Goal: Task Accomplishment & Management: Complete application form

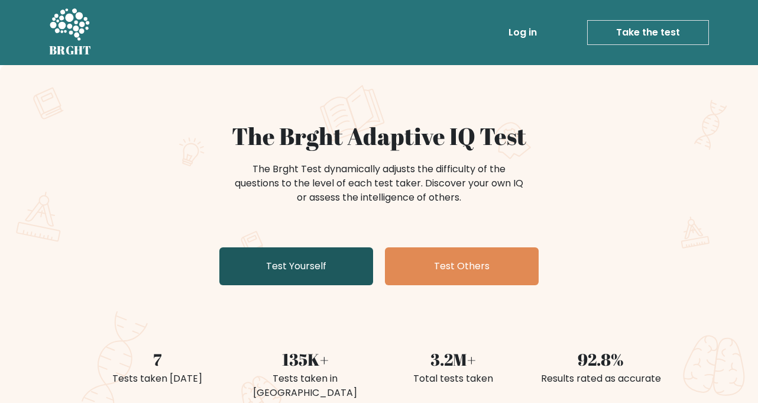
click at [286, 264] on link "Test Yourself" at bounding box center [296, 266] width 154 height 38
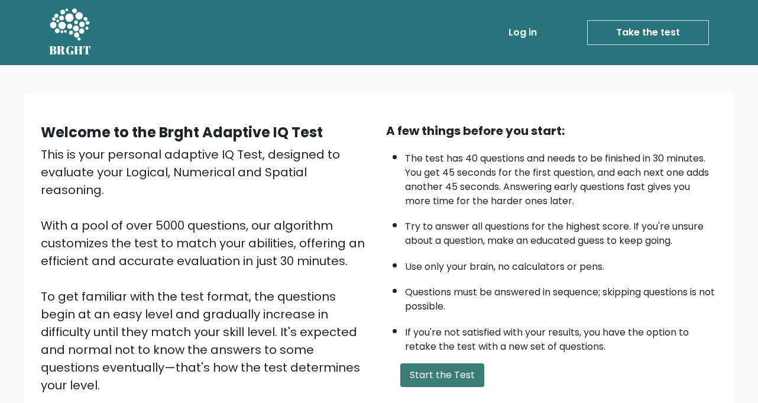
click at [432, 374] on button "Start the Test" at bounding box center [442, 375] width 84 height 24
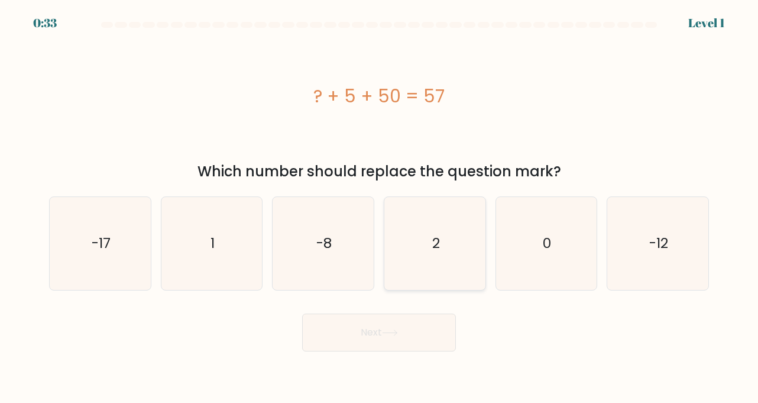
click at [468, 264] on icon "2" at bounding box center [435, 243] width 93 height 93
click at [380, 208] on input "d. 2" at bounding box center [379, 205] width 1 height 6
radio input "true"
click at [377, 327] on button "Next" at bounding box center [379, 333] width 154 height 38
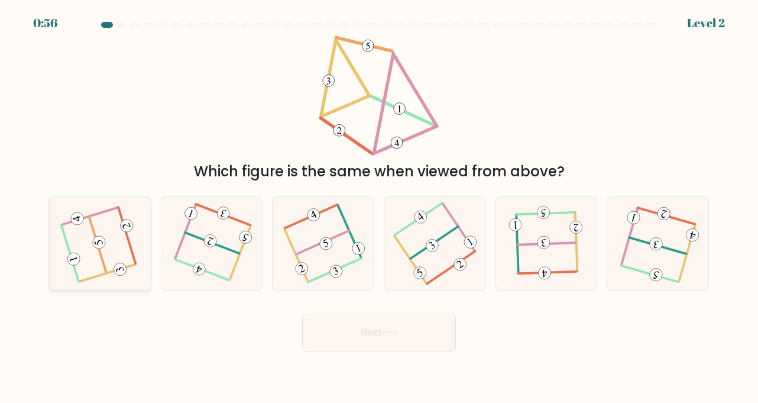
click at [119, 276] on icon at bounding box center [100, 243] width 75 height 75
click at [379, 208] on input "a." at bounding box center [379, 205] width 1 height 6
radio input "true"
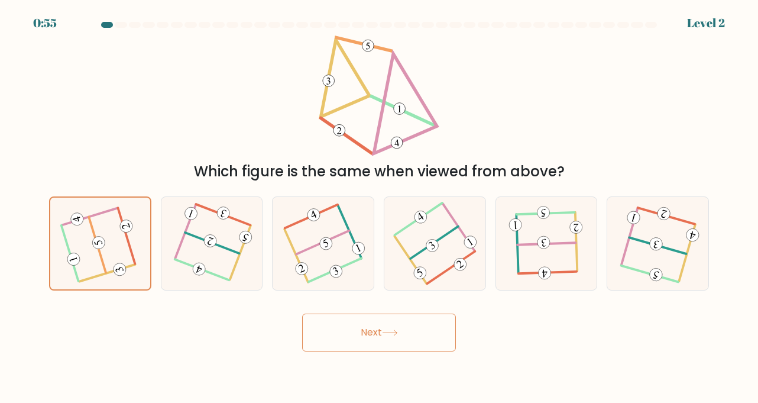
click at [340, 331] on button "Next" at bounding box center [379, 333] width 154 height 38
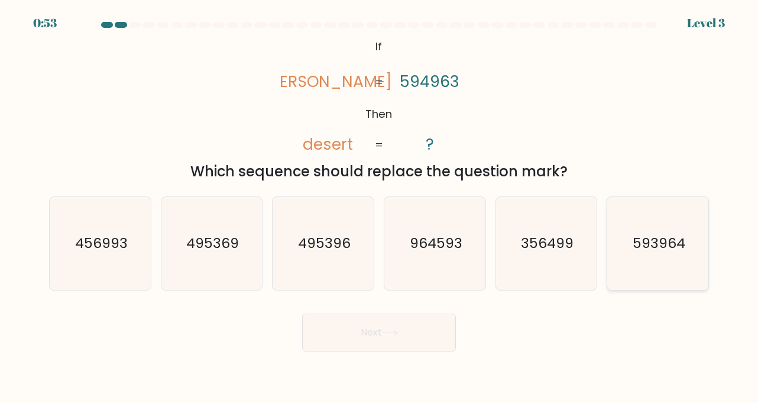
click at [659, 267] on icon "593964" at bounding box center [658, 243] width 93 height 93
click at [380, 208] on input "f. 593964" at bounding box center [379, 205] width 1 height 6
radio input "true"
click at [367, 342] on button "Next" at bounding box center [379, 333] width 154 height 38
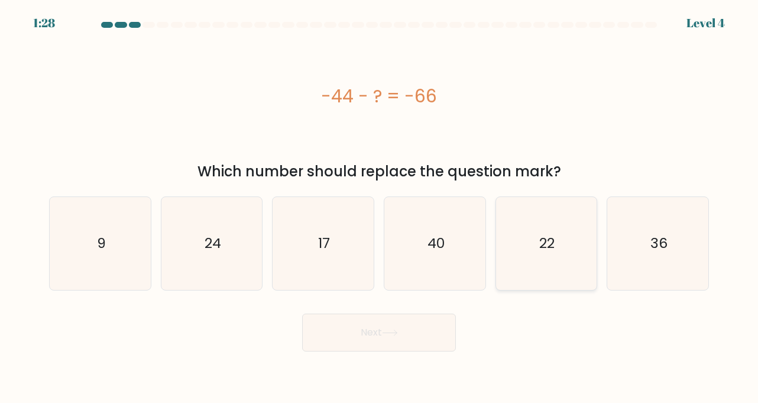
click at [535, 274] on icon "22" at bounding box center [546, 243] width 93 height 93
click at [380, 208] on input "e. 22" at bounding box center [379, 205] width 1 height 6
radio input "true"
click at [391, 330] on icon at bounding box center [390, 332] width 16 height 7
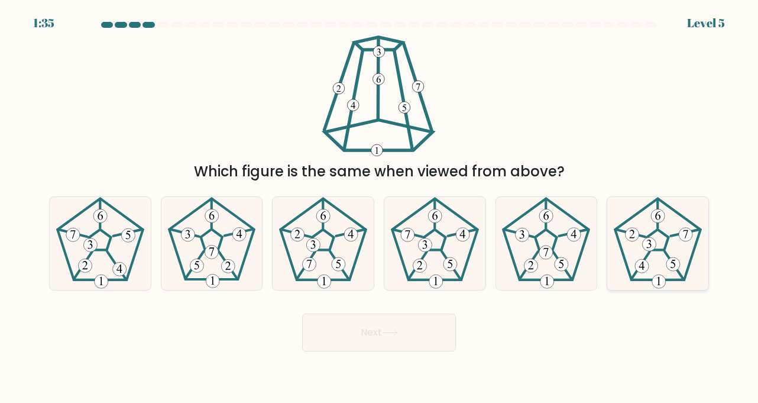
click at [657, 243] on icon at bounding box center [658, 243] width 93 height 93
click at [380, 208] on input "f." at bounding box center [379, 205] width 1 height 6
radio input "true"
click at [415, 337] on button "Next" at bounding box center [379, 333] width 154 height 38
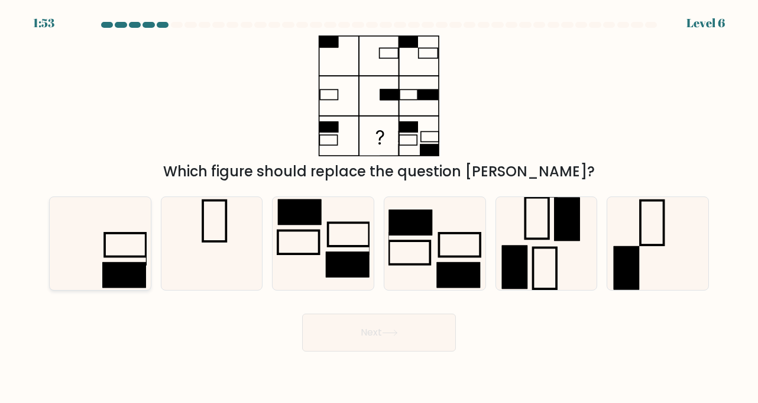
click at [136, 276] on rect at bounding box center [123, 274] width 43 height 25
click at [379, 208] on input "a." at bounding box center [379, 205] width 1 height 6
radio input "true"
click at [369, 328] on button "Next" at bounding box center [379, 333] width 154 height 38
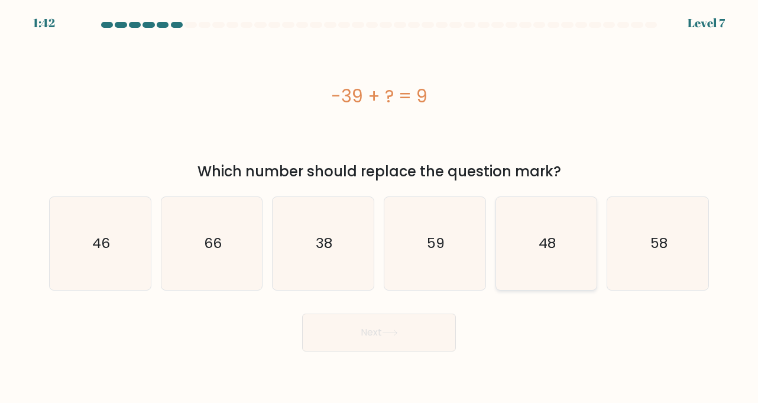
click at [537, 262] on icon "48" at bounding box center [546, 243] width 93 height 93
click at [380, 208] on input "e. 48" at bounding box center [379, 205] width 1 height 6
radio input "true"
click at [387, 335] on icon at bounding box center [390, 332] width 16 height 7
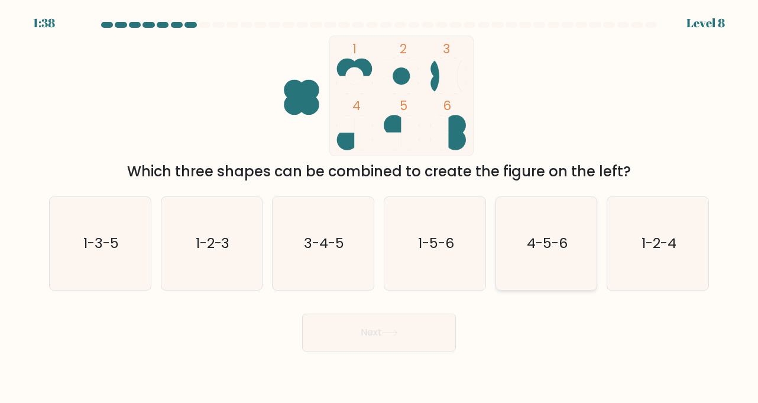
click at [554, 226] on icon "4-5-6" at bounding box center [546, 243] width 93 height 93
click at [380, 208] on input "e. 4-5-6" at bounding box center [379, 205] width 1 height 6
radio input "true"
click at [408, 321] on button "Next" at bounding box center [379, 333] width 154 height 38
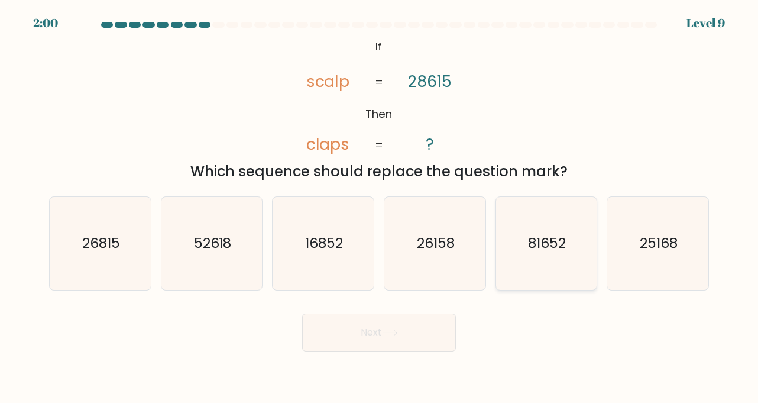
click at [566, 252] on text "81652" at bounding box center [548, 244] width 38 height 20
click at [380, 208] on input "e. 81652" at bounding box center [379, 205] width 1 height 6
radio input "true"
click at [406, 333] on button "Next" at bounding box center [379, 333] width 154 height 38
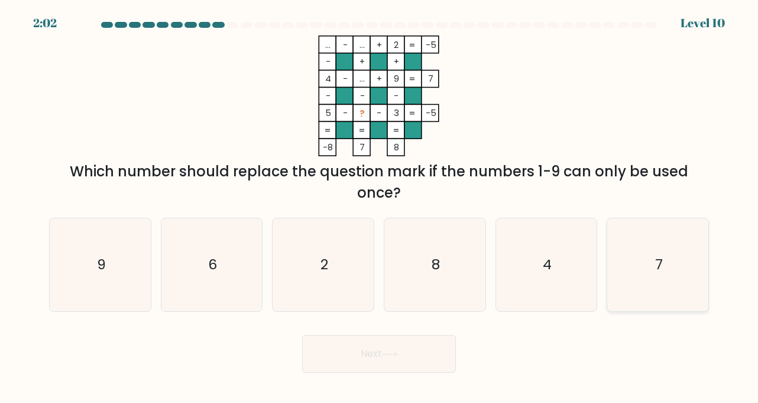
click at [619, 227] on icon "7" at bounding box center [658, 264] width 93 height 93
click at [380, 208] on input "f. 7" at bounding box center [379, 205] width 1 height 6
radio input "true"
click at [331, 358] on button "Next" at bounding box center [379, 354] width 154 height 38
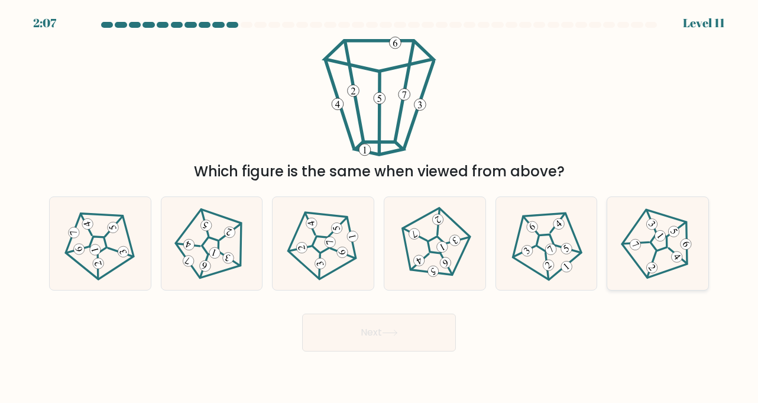
click at [626, 282] on div at bounding box center [658, 243] width 102 height 94
click at [380, 208] on input "f." at bounding box center [379, 205] width 1 height 6
radio input "true"
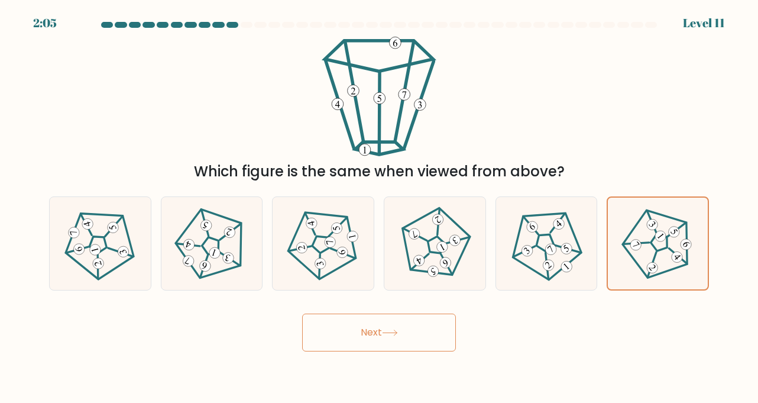
click at [411, 336] on button "Next" at bounding box center [379, 333] width 154 height 38
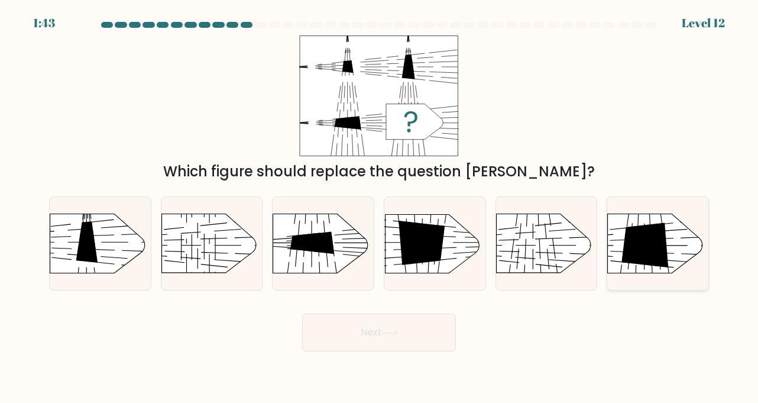
click at [613, 263] on rect at bounding box center [595, 201] width 263 height 200
click at [380, 208] on input "f." at bounding box center [379, 205] width 1 height 6
radio input "true"
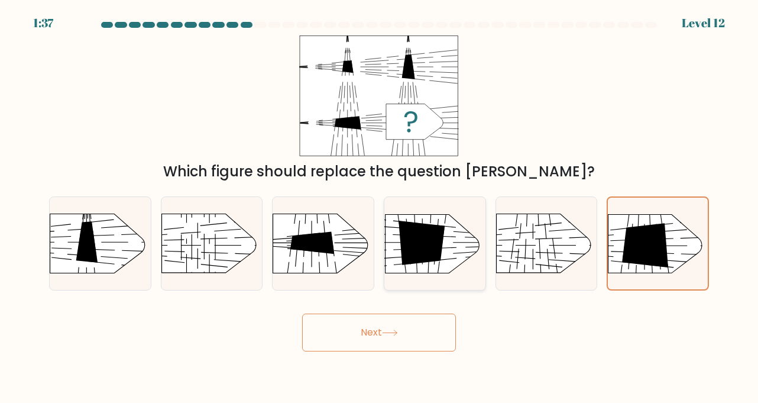
click at [411, 257] on icon at bounding box center [422, 243] width 46 height 44
click at [380, 208] on input "d." at bounding box center [379, 205] width 1 height 6
radio input "true"
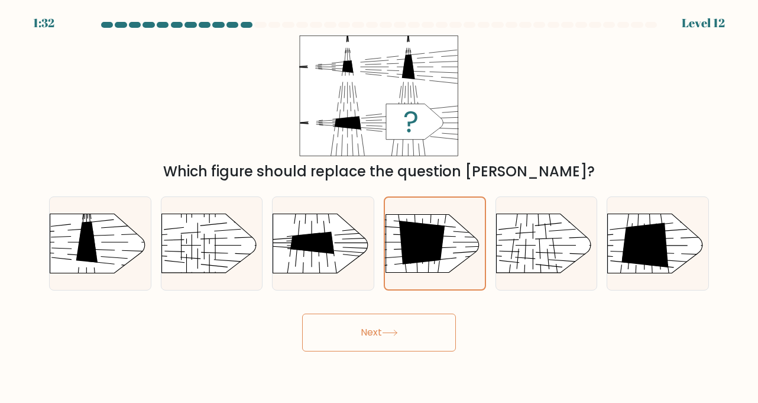
click at [422, 327] on button "Next" at bounding box center [379, 333] width 154 height 38
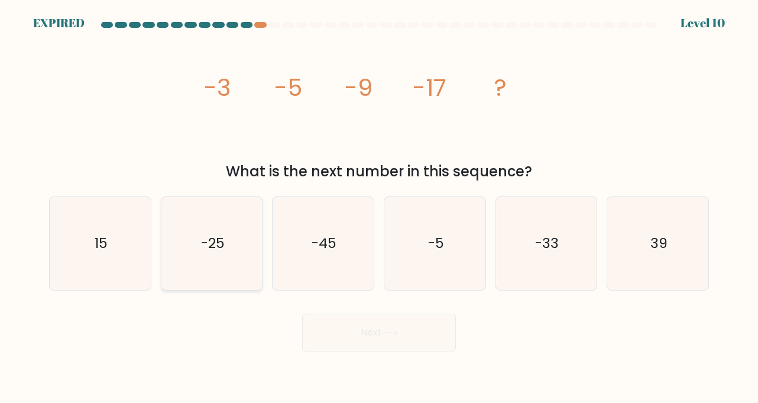
click at [219, 256] on icon "-25" at bounding box center [212, 243] width 93 height 93
click at [379, 208] on input "b. -25" at bounding box center [379, 205] width 1 height 6
radio input "true"
click at [364, 344] on div "Next" at bounding box center [379, 328] width 674 height 47
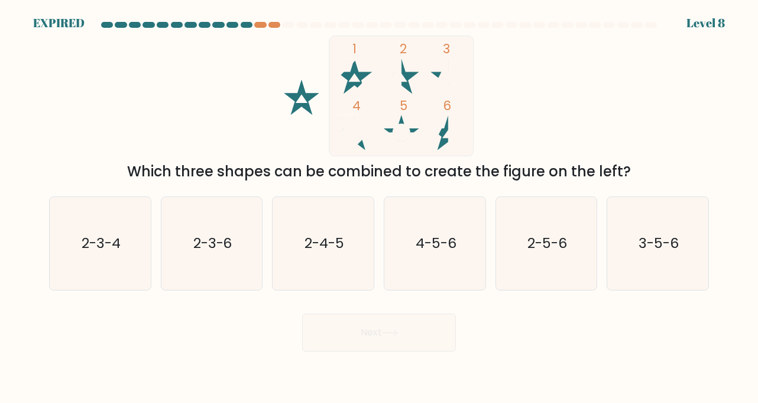
click at [447, 146] on rect at bounding box center [401, 95] width 144 height 121
click at [448, 111] on tspan "6" at bounding box center [448, 105] width 8 height 17
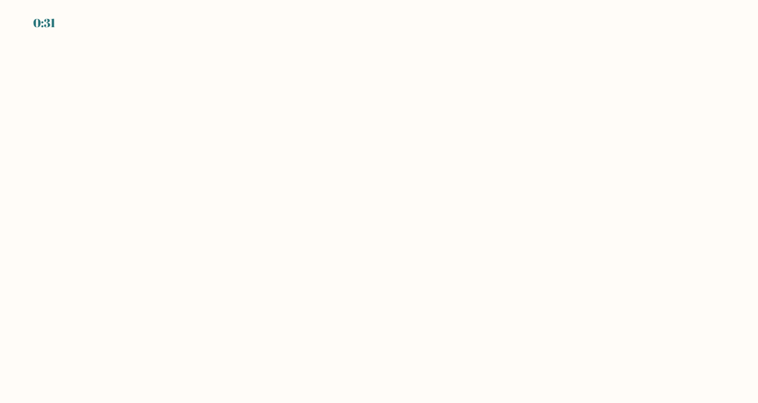
click at [344, 183] on body "0:31" at bounding box center [379, 201] width 758 height 403
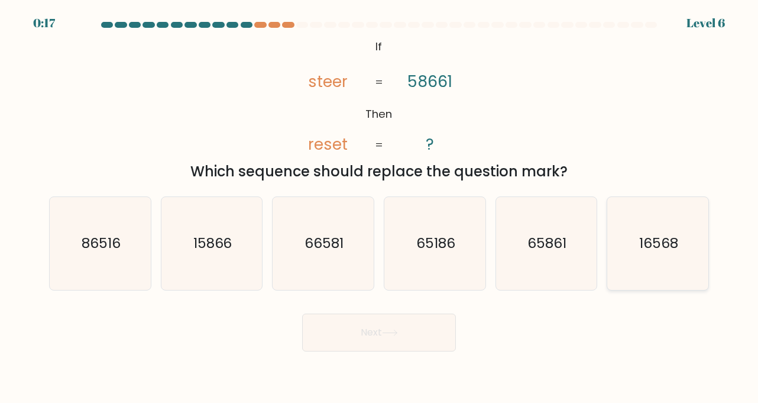
click at [649, 272] on icon "16568" at bounding box center [658, 243] width 93 height 93
click at [380, 208] on input "f. 16568" at bounding box center [379, 205] width 1 height 6
radio input "true"
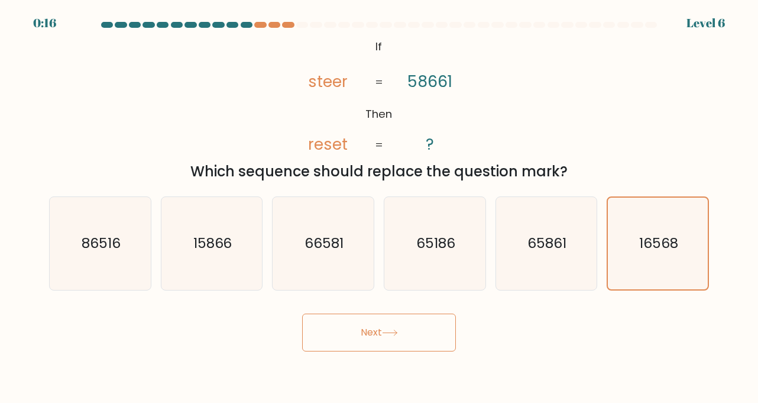
click at [419, 344] on button "Next" at bounding box center [379, 333] width 154 height 38
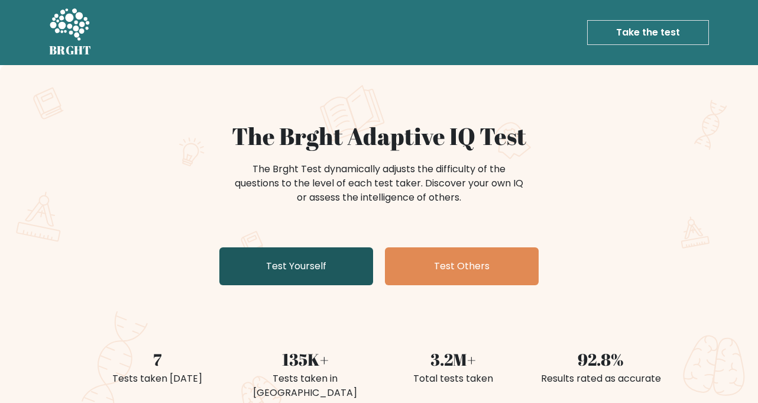
click at [300, 272] on link "Test Yourself" at bounding box center [296, 266] width 154 height 38
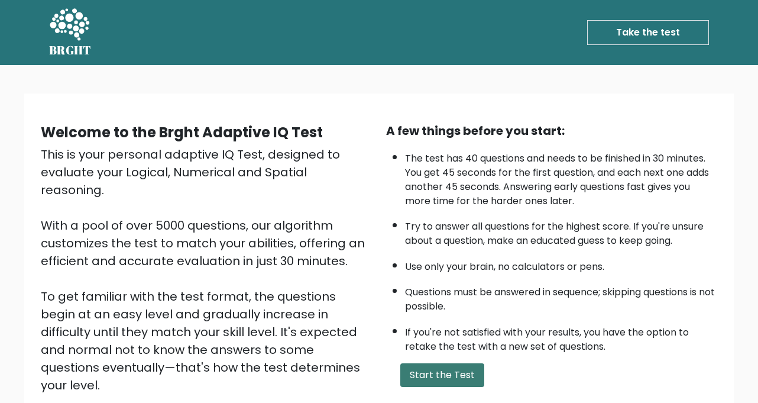
click at [438, 370] on button "Start the Test" at bounding box center [442, 375] width 84 height 24
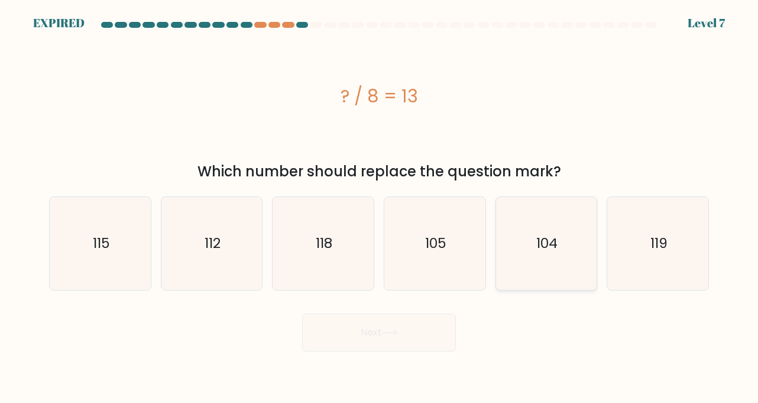
click at [522, 280] on icon "104" at bounding box center [546, 243] width 93 height 93
click at [380, 208] on input "e. 104" at bounding box center [379, 205] width 1 height 6
radio input "true"
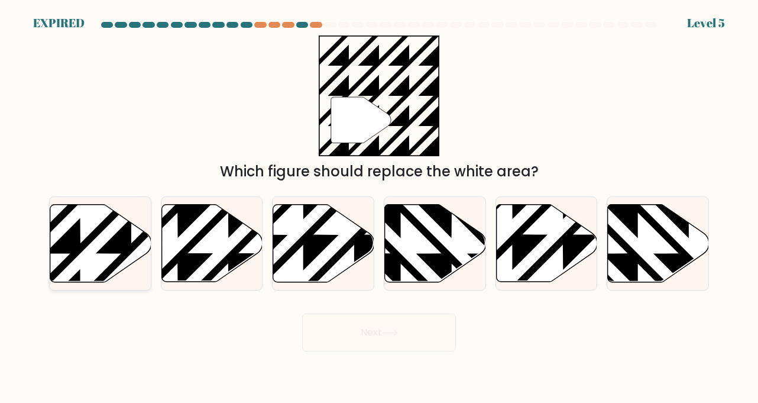
click at [131, 245] on icon at bounding box center [131, 202] width 203 height 203
click at [379, 208] on input "a." at bounding box center [379, 205] width 1 height 6
radio input "true"
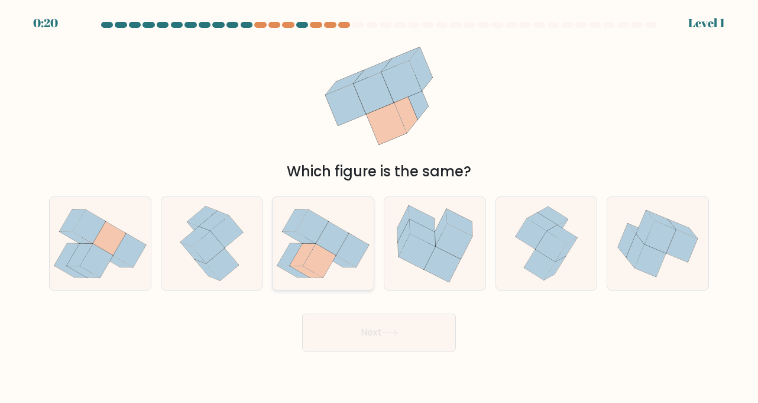
click at [321, 265] on icon at bounding box center [319, 261] width 33 height 34
click at [379, 208] on input "c." at bounding box center [379, 205] width 1 height 6
radio input "true"
click at [370, 330] on button "Next" at bounding box center [379, 333] width 154 height 38
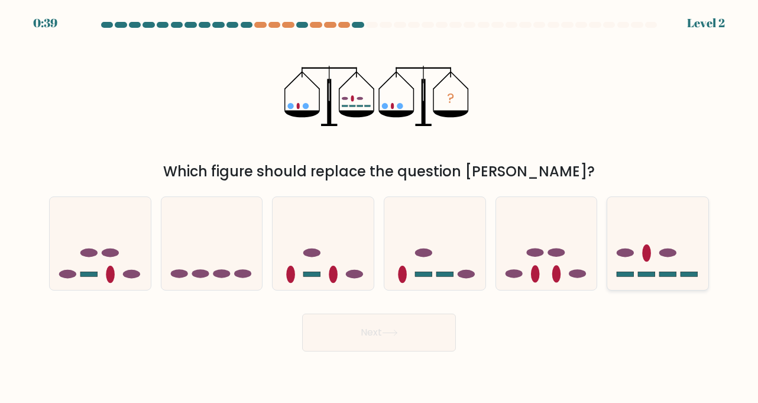
click at [658, 279] on icon at bounding box center [658, 243] width 101 height 83
click at [380, 208] on input "f." at bounding box center [379, 205] width 1 height 6
radio input "true"
click at [398, 332] on icon at bounding box center [390, 332] width 16 height 7
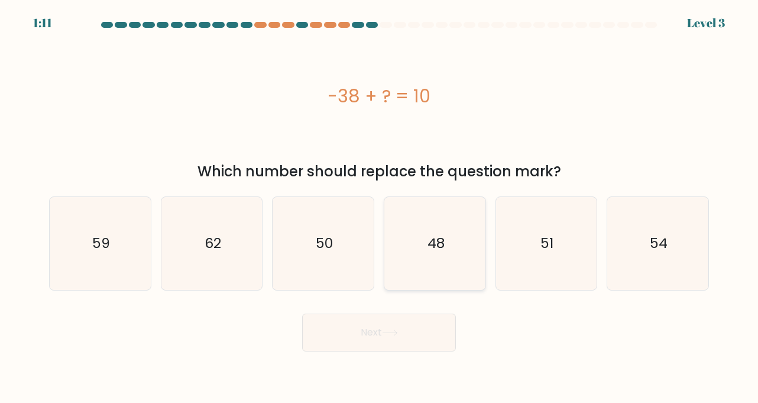
click at [423, 272] on icon "48" at bounding box center [435, 243] width 93 height 93
click at [380, 208] on input "d. 48" at bounding box center [379, 205] width 1 height 6
radio input "true"
click at [379, 343] on button "Next" at bounding box center [379, 333] width 154 height 38
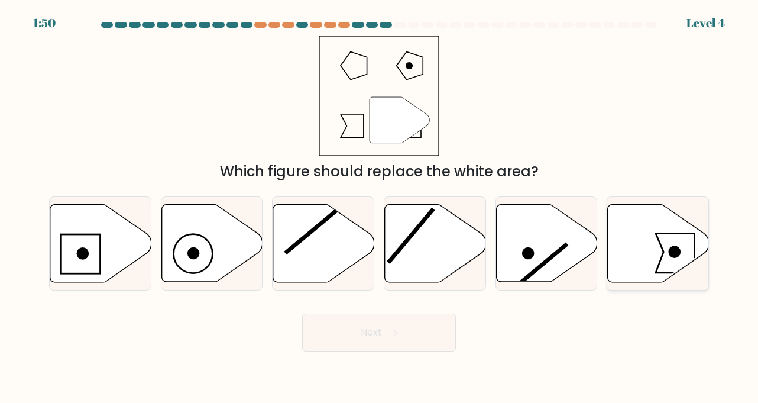
click at [638, 260] on icon at bounding box center [658, 243] width 101 height 77
click at [380, 208] on input "f." at bounding box center [379, 205] width 1 height 6
radio input "true"
click at [409, 333] on button "Next" at bounding box center [379, 333] width 154 height 38
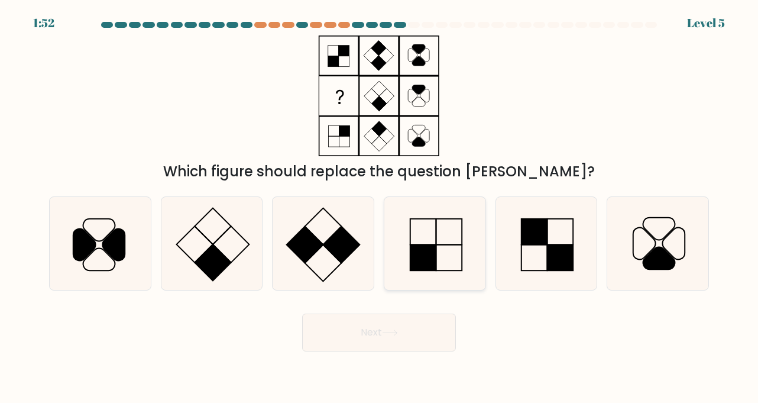
click at [430, 251] on rect at bounding box center [424, 258] width 26 height 26
click at [380, 208] on input "d." at bounding box center [379, 205] width 1 height 6
radio input "true"
click at [370, 345] on button "Next" at bounding box center [379, 333] width 154 height 38
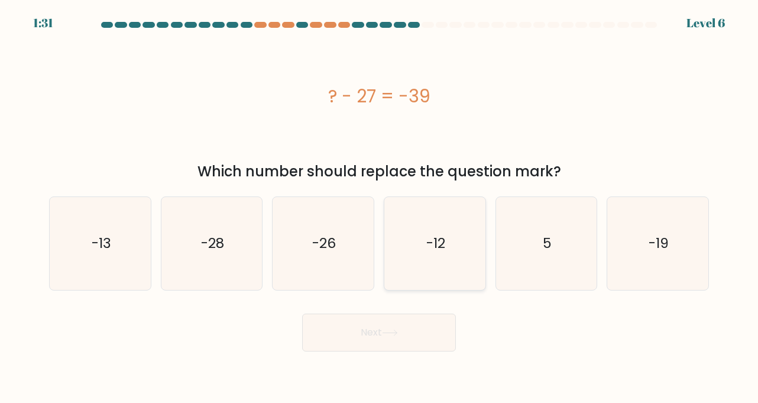
click at [411, 267] on icon "-12" at bounding box center [435, 243] width 93 height 93
click at [380, 208] on input "d. -12" at bounding box center [379, 205] width 1 height 6
radio input "true"
click at [395, 348] on button "Next" at bounding box center [379, 333] width 154 height 38
click at [360, 332] on button "Next" at bounding box center [379, 333] width 154 height 38
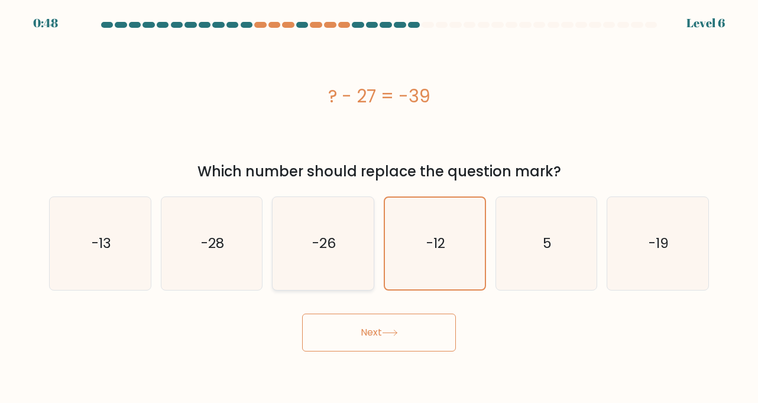
click at [354, 263] on icon "-26" at bounding box center [323, 243] width 93 height 93
click at [379, 208] on input "c. -26" at bounding box center [379, 205] width 1 height 6
radio input "true"
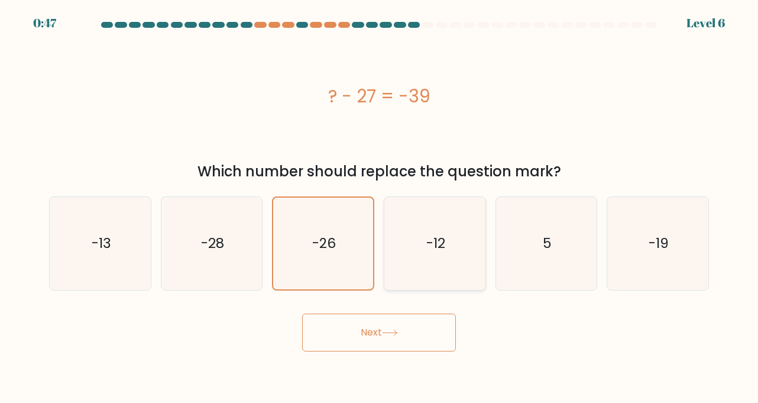
click at [421, 266] on icon "-12" at bounding box center [435, 243] width 93 height 93
click at [380, 208] on input "d. -12" at bounding box center [379, 205] width 1 height 6
radio input "true"
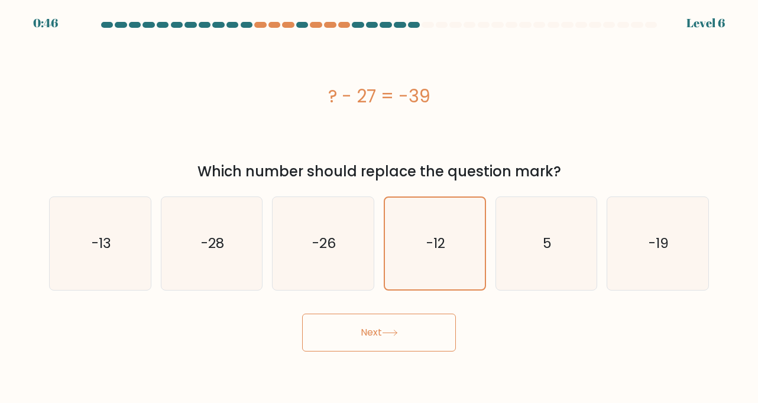
click at [374, 326] on button "Next" at bounding box center [379, 333] width 154 height 38
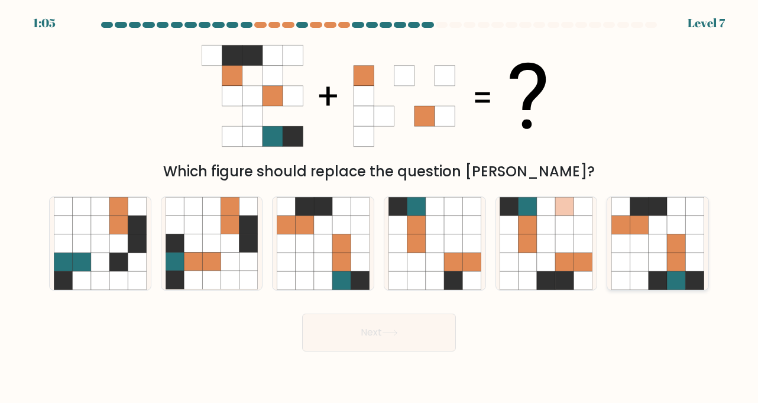
click at [652, 251] on icon at bounding box center [658, 243] width 18 height 18
click at [380, 208] on input "f." at bounding box center [379, 205] width 1 height 6
radio input "true"
click at [343, 276] on icon at bounding box center [341, 281] width 18 height 18
click at [379, 208] on input "c." at bounding box center [379, 205] width 1 height 6
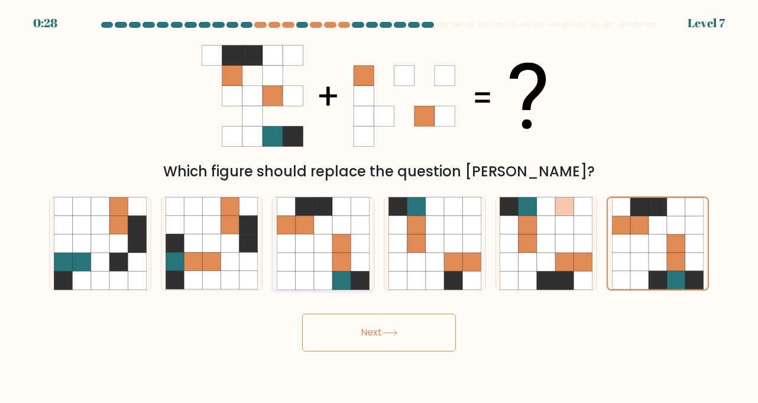
radio input "true"
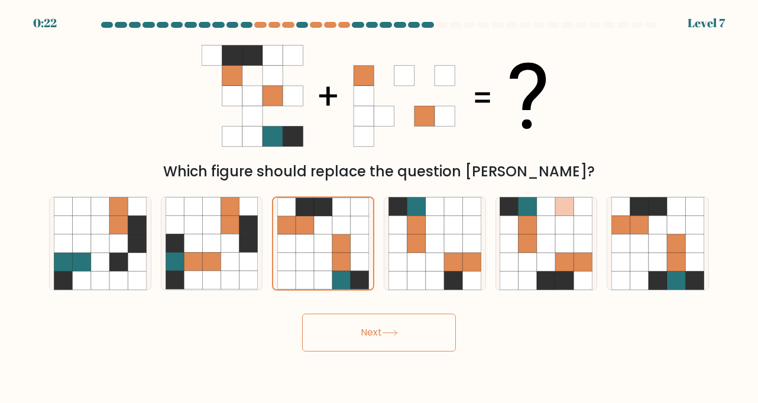
click at [367, 339] on button "Next" at bounding box center [379, 333] width 154 height 38
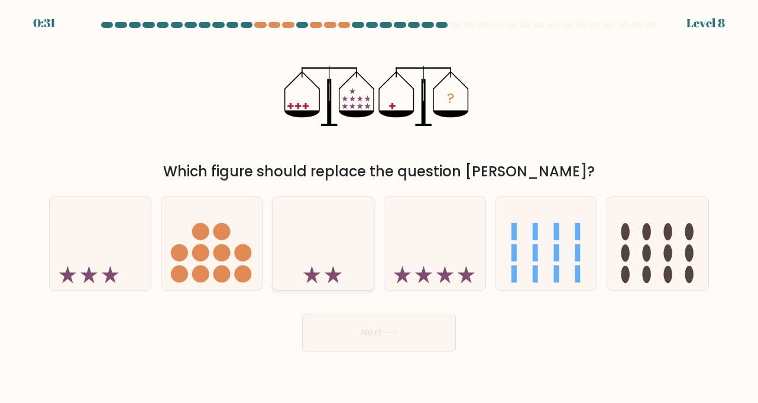
click at [341, 256] on icon at bounding box center [323, 243] width 101 height 83
click at [379, 208] on input "c." at bounding box center [379, 205] width 1 height 6
radio input "true"
click at [360, 342] on button "Next" at bounding box center [379, 333] width 154 height 38
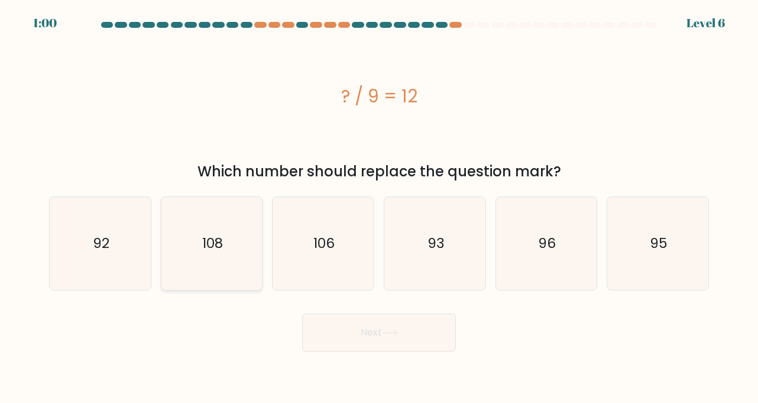
click at [211, 260] on icon "108" at bounding box center [212, 243] width 93 height 93
click at [379, 208] on input "b. 108" at bounding box center [379, 205] width 1 height 6
radio input "true"
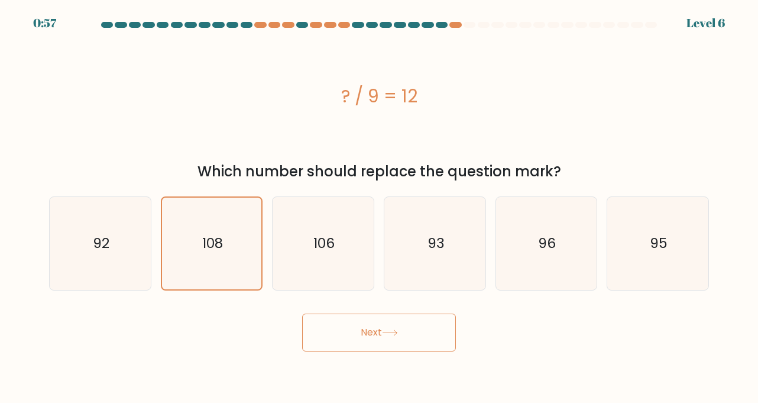
click at [337, 340] on button "Next" at bounding box center [379, 333] width 154 height 38
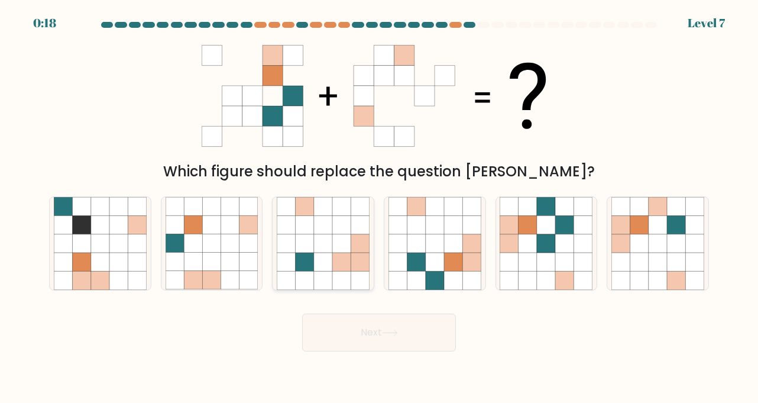
click at [321, 259] on icon at bounding box center [323, 262] width 18 height 18
click at [379, 208] on input "c." at bounding box center [379, 205] width 1 height 6
radio input "true"
click at [356, 322] on button "Next" at bounding box center [379, 333] width 154 height 38
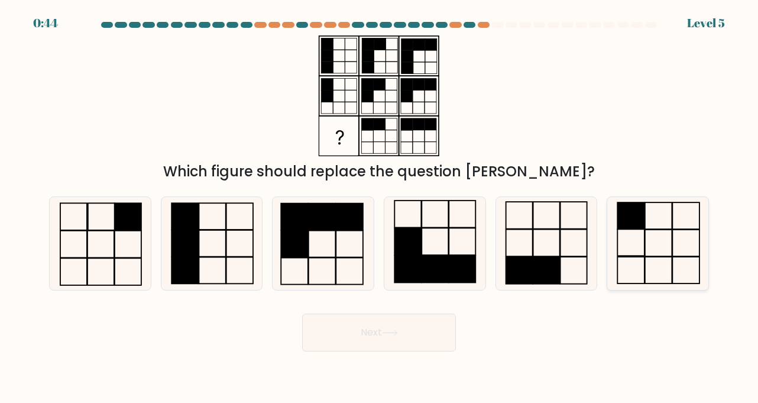
click at [635, 226] on rect at bounding box center [631, 215] width 27 height 27
click at [380, 208] on input "f." at bounding box center [379, 205] width 1 height 6
radio input "true"
click at [383, 340] on button "Next" at bounding box center [379, 333] width 154 height 38
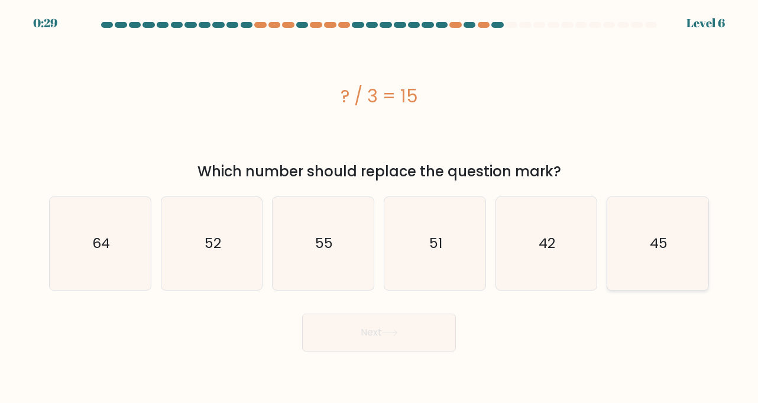
click at [638, 282] on icon "45" at bounding box center [658, 243] width 93 height 93
click at [380, 208] on input "f. 45" at bounding box center [379, 205] width 1 height 6
radio input "true"
click at [355, 332] on button "Next" at bounding box center [379, 333] width 154 height 38
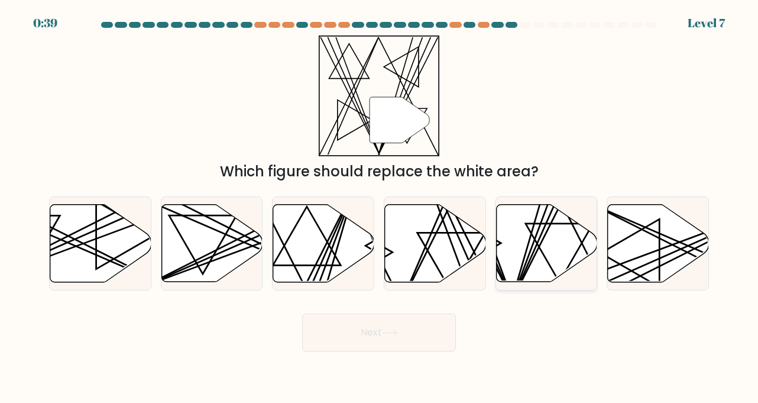
click at [555, 260] on icon at bounding box center [546, 243] width 101 height 77
click at [380, 208] on input "e." at bounding box center [379, 205] width 1 height 6
radio input "true"
click at [373, 332] on button "Next" at bounding box center [379, 333] width 154 height 38
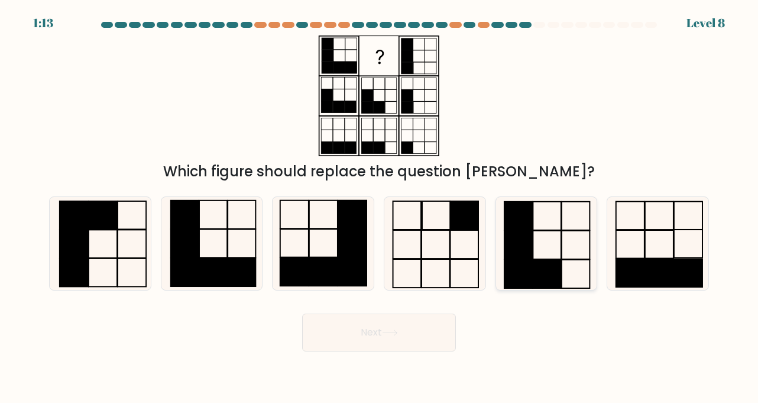
click at [541, 276] on rect at bounding box center [548, 274] width 28 height 28
click at [380, 208] on input "e." at bounding box center [379, 205] width 1 height 6
radio input "true"
click at [395, 340] on button "Next" at bounding box center [379, 333] width 154 height 38
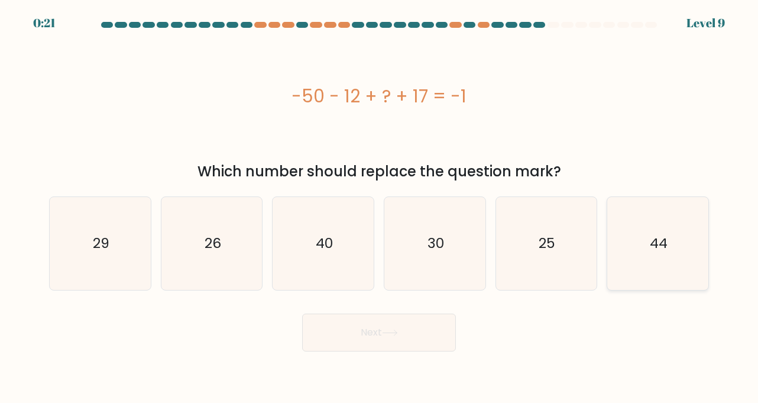
click at [658, 272] on icon "44" at bounding box center [658, 243] width 93 height 93
click at [380, 208] on input "f. 44" at bounding box center [379, 205] width 1 height 6
radio input "true"
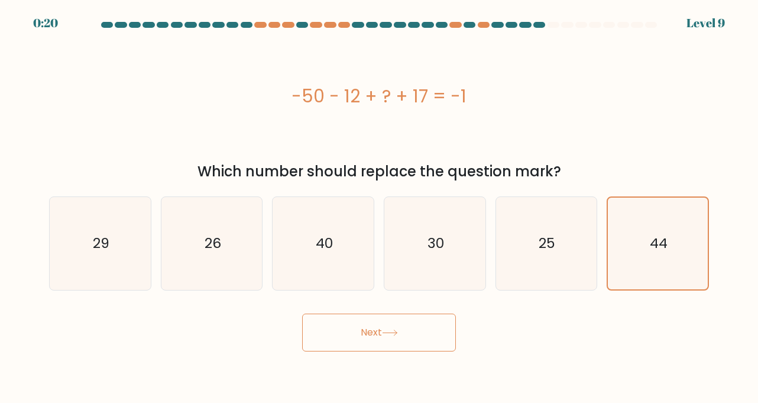
click at [369, 335] on button "Next" at bounding box center [379, 333] width 154 height 38
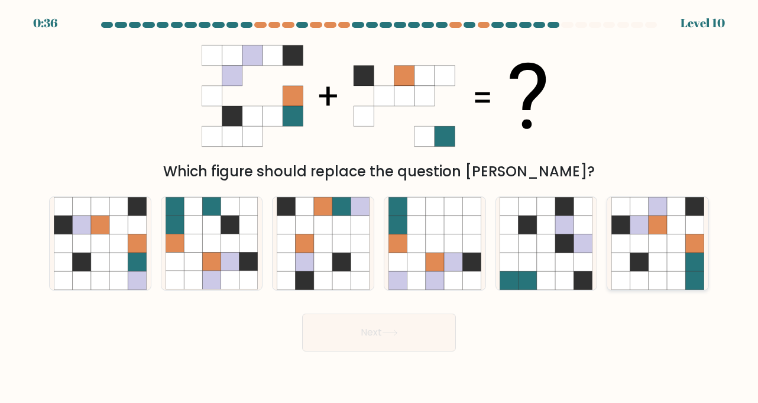
click at [644, 269] on icon at bounding box center [640, 262] width 18 height 18
click at [380, 208] on input "f." at bounding box center [379, 205] width 1 height 6
radio input "true"
click at [402, 337] on button "Next" at bounding box center [379, 333] width 154 height 38
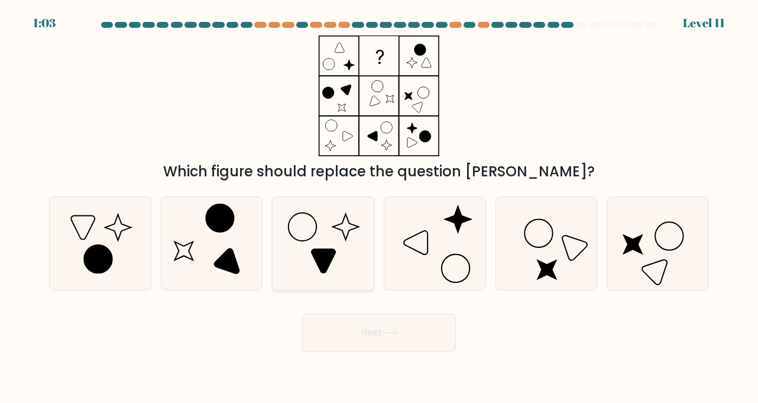
click at [317, 253] on icon at bounding box center [324, 261] width 24 height 24
click at [379, 208] on input "c." at bounding box center [379, 205] width 1 height 6
radio input "true"
click at [367, 339] on button "Next" at bounding box center [379, 333] width 154 height 38
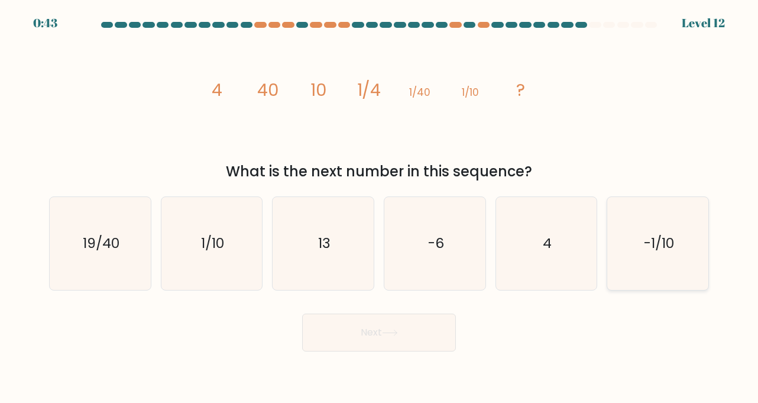
click at [632, 258] on icon "-1/10" at bounding box center [658, 243] width 93 height 93
click at [380, 208] on input "f. -1/10" at bounding box center [379, 205] width 1 height 6
radio input "true"
click at [396, 335] on icon at bounding box center [390, 332] width 16 height 7
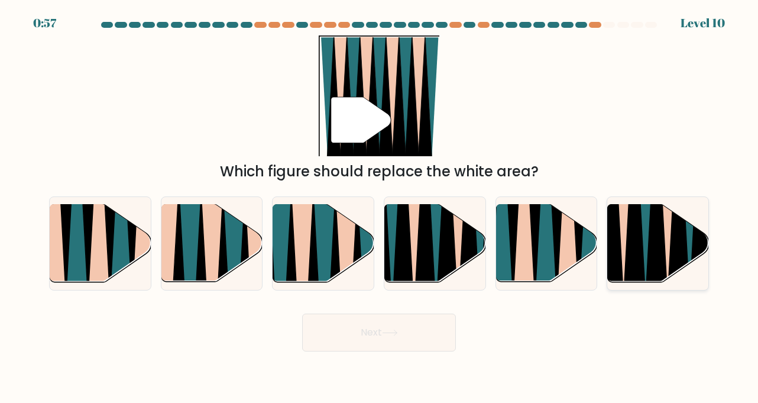
click at [634, 258] on icon at bounding box center [634, 205] width 23 height 202
click at [380, 208] on input "f." at bounding box center [379, 205] width 1 height 6
radio input "true"
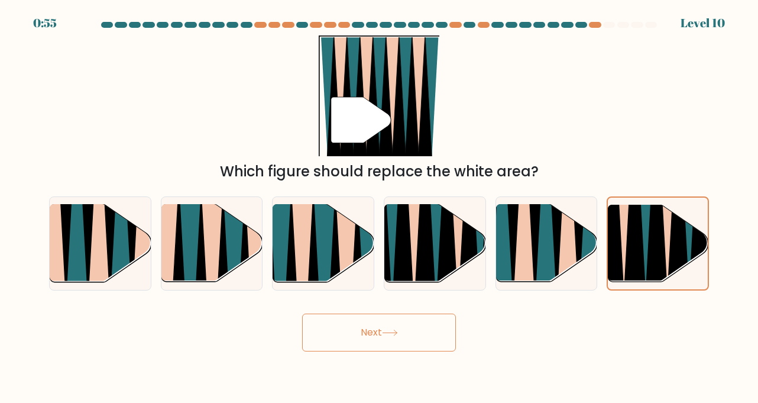
click at [419, 335] on button "Next" at bounding box center [379, 333] width 154 height 38
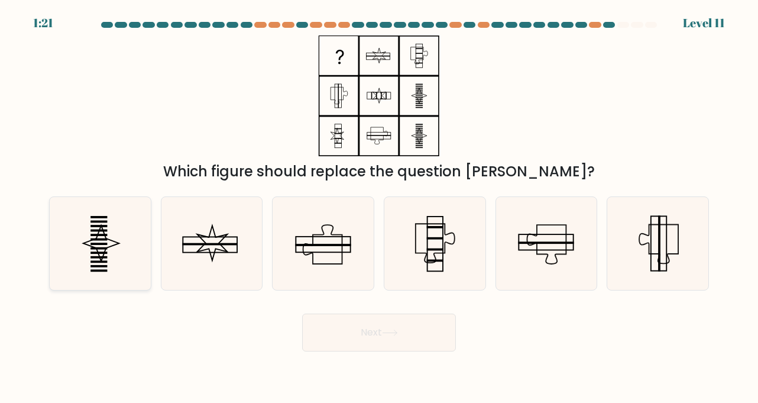
click at [135, 260] on icon at bounding box center [100, 243] width 93 height 93
click at [379, 208] on input "a." at bounding box center [379, 205] width 1 height 6
radio input "true"
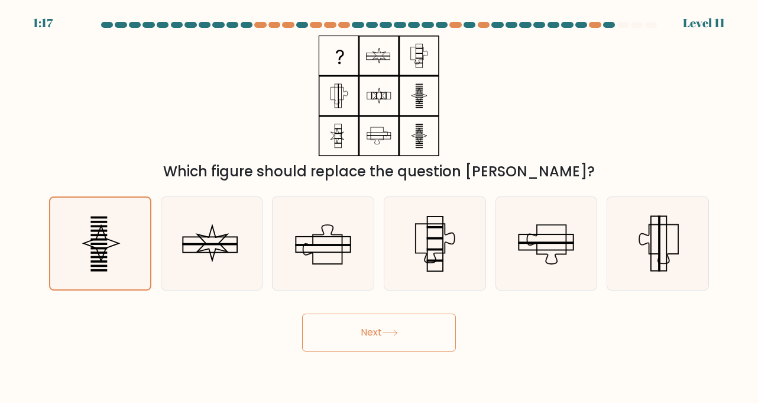
click at [381, 338] on button "Next" at bounding box center [379, 333] width 154 height 38
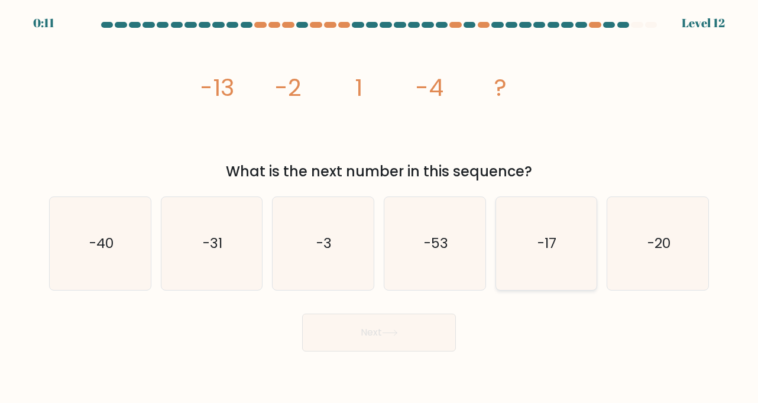
click at [545, 255] on icon "-17" at bounding box center [546, 243] width 93 height 93
click at [380, 208] on input "e. -17" at bounding box center [379, 205] width 1 height 6
radio input "true"
click at [384, 337] on button "Next" at bounding box center [379, 333] width 154 height 38
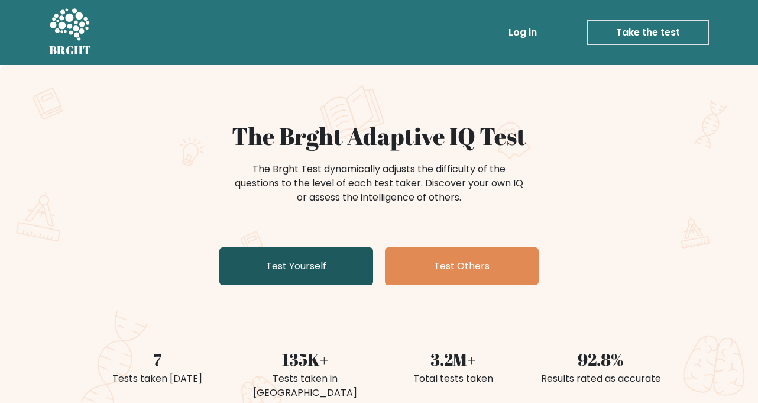
click at [282, 275] on link "Test Yourself" at bounding box center [296, 266] width 154 height 38
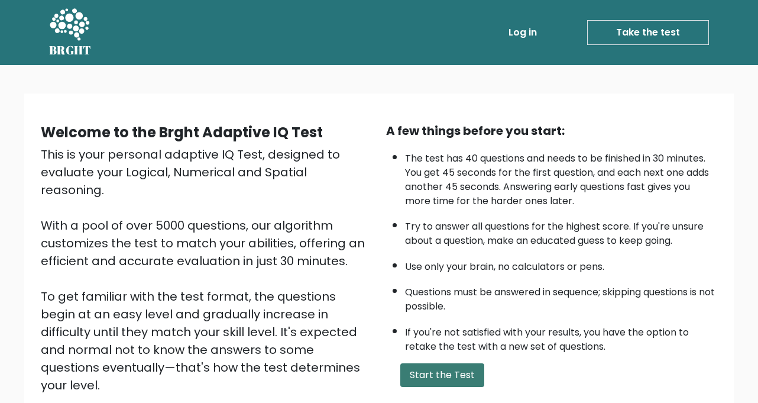
click at [430, 371] on button "Start the Test" at bounding box center [442, 375] width 84 height 24
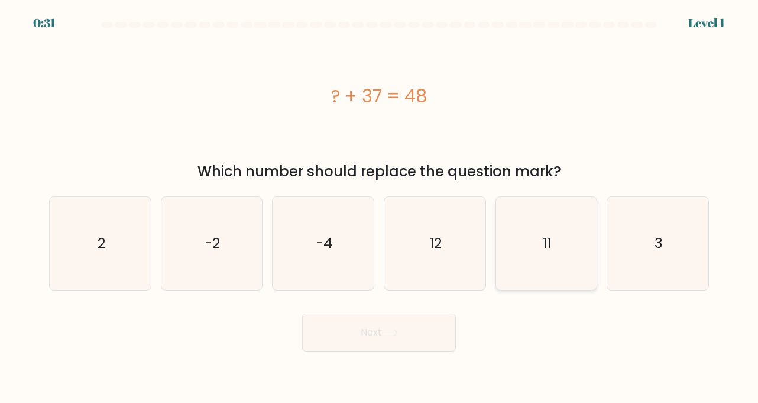
click at [532, 269] on icon "11" at bounding box center [546, 243] width 93 height 93
click at [380, 208] on input "e. 11" at bounding box center [379, 205] width 1 height 6
radio input "true"
click at [377, 336] on button "Next" at bounding box center [379, 333] width 154 height 38
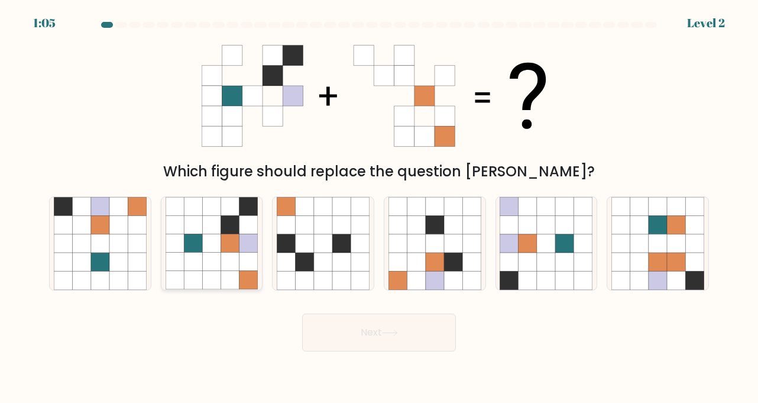
click at [232, 247] on icon at bounding box center [230, 243] width 18 height 18
click at [379, 208] on input "b." at bounding box center [379, 205] width 1 height 6
radio input "true"
click at [358, 331] on button "Next" at bounding box center [379, 333] width 154 height 38
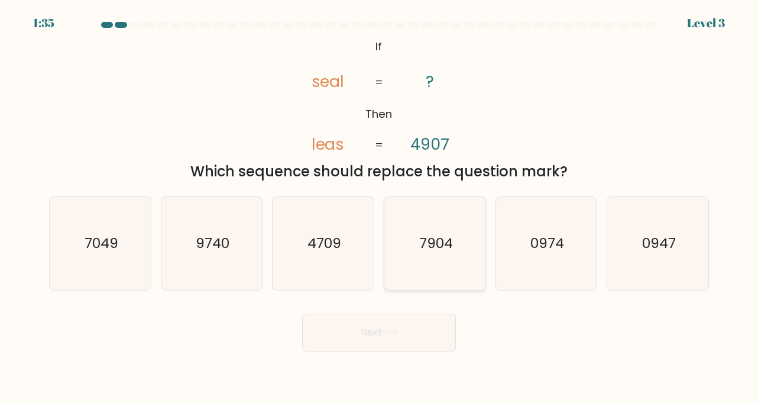
click at [438, 276] on icon "7904" at bounding box center [435, 243] width 93 height 93
click at [380, 208] on input "d. 7904" at bounding box center [379, 205] width 1 height 6
radio input "true"
click at [405, 338] on button "Next" at bounding box center [379, 333] width 154 height 38
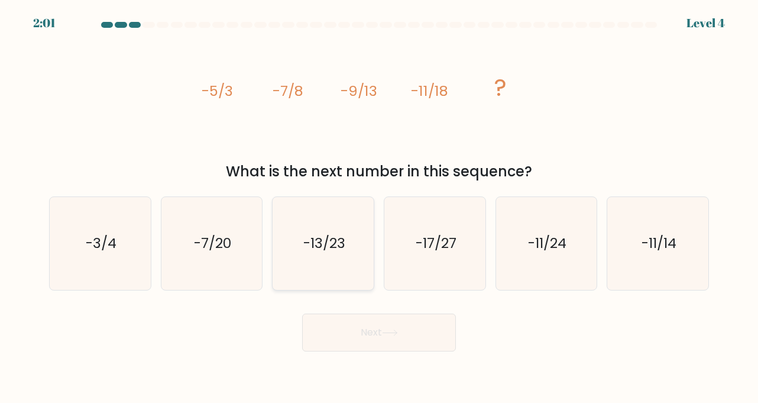
click at [312, 269] on icon "-13/23" at bounding box center [323, 243] width 93 height 93
click at [379, 208] on input "c. -13/23" at bounding box center [379, 205] width 1 height 6
radio input "true"
click at [338, 340] on button "Next" at bounding box center [379, 333] width 154 height 38
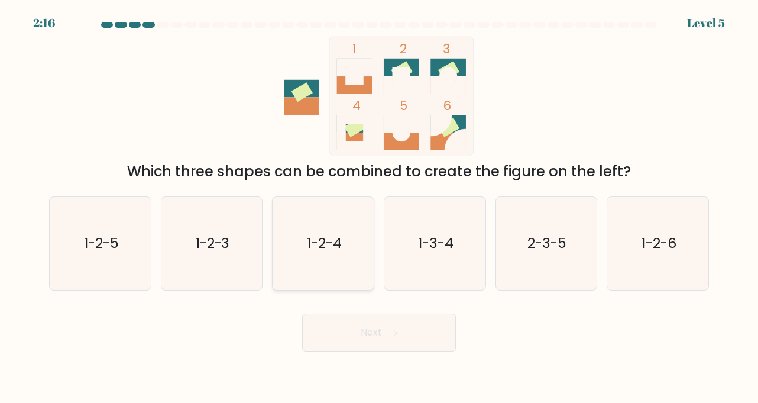
click at [331, 229] on icon "1-2-4" at bounding box center [323, 243] width 93 height 93
click at [379, 208] on input "c. 1-2-4" at bounding box center [379, 205] width 1 height 6
radio input "true"
click at [370, 344] on button "Next" at bounding box center [379, 333] width 154 height 38
click at [378, 331] on button "Next" at bounding box center [379, 333] width 154 height 38
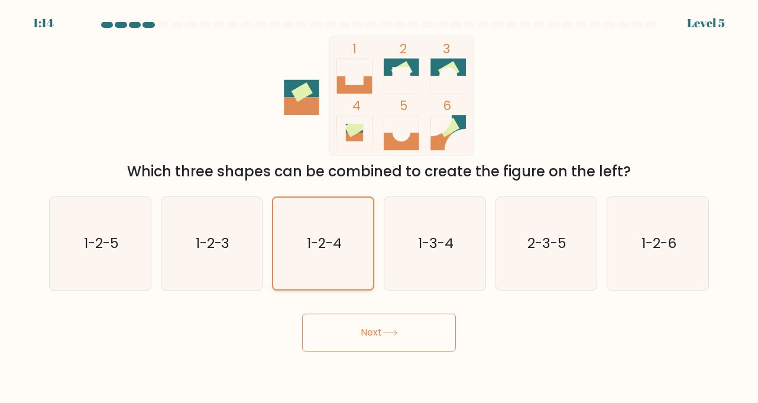
click at [309, 240] on text "1-2-4" at bounding box center [324, 243] width 35 height 19
click at [379, 208] on input "c. 1-2-4" at bounding box center [379, 205] width 1 height 6
click at [342, 329] on button "Next" at bounding box center [379, 333] width 154 height 38
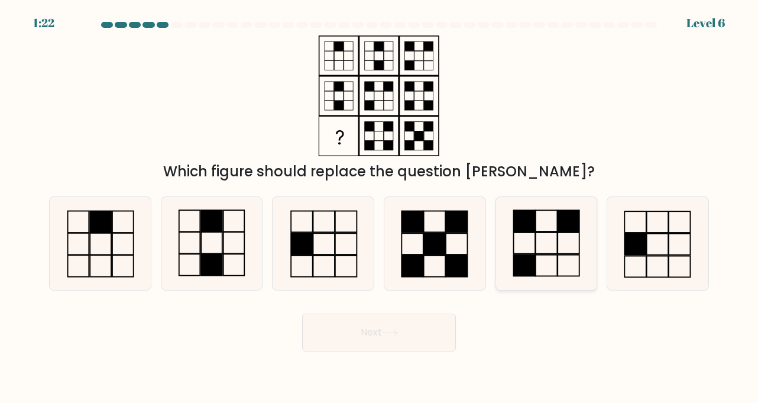
click at [524, 230] on rect at bounding box center [525, 221] width 22 height 21
click at [380, 208] on input "e." at bounding box center [379, 205] width 1 height 6
radio input "true"
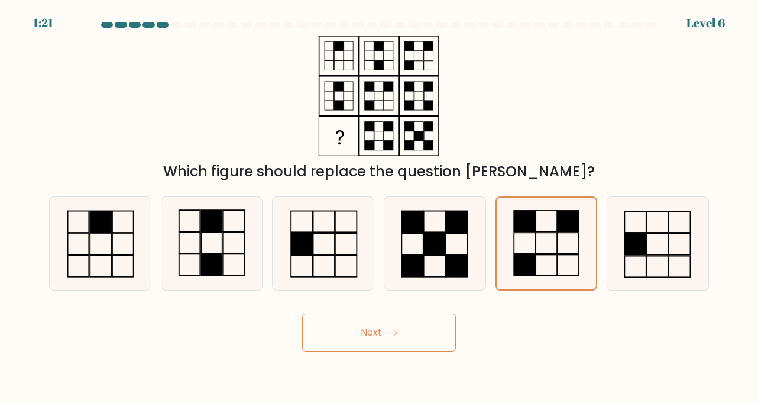
click at [397, 332] on icon at bounding box center [390, 332] width 14 height 5
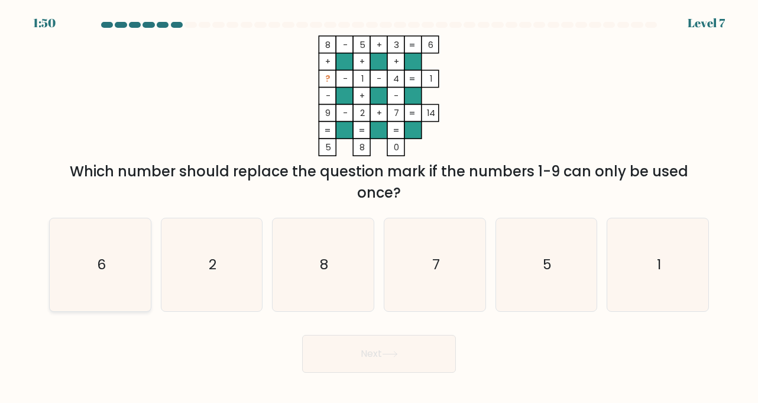
click at [143, 303] on icon "6" at bounding box center [100, 264] width 93 height 93
click at [379, 208] on input "a. 6" at bounding box center [379, 205] width 1 height 6
radio input "true"
click at [331, 347] on button "Next" at bounding box center [379, 354] width 154 height 38
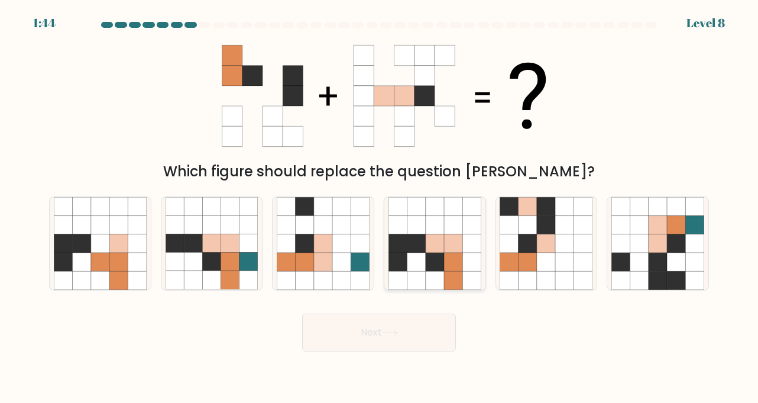
click at [416, 259] on icon at bounding box center [416, 262] width 18 height 18
click at [380, 208] on input "d." at bounding box center [379, 205] width 1 height 6
radio input "true"
click at [400, 341] on button "Next" at bounding box center [379, 333] width 154 height 38
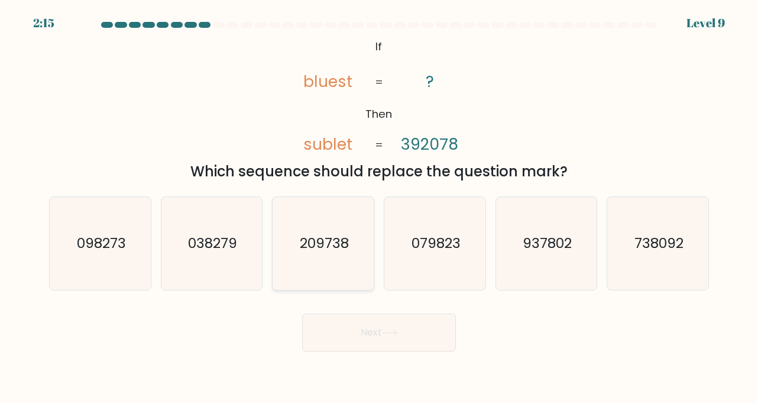
click at [350, 244] on icon "209738" at bounding box center [323, 243] width 93 height 93
click at [379, 208] on input "c. 209738" at bounding box center [379, 205] width 1 height 6
radio input "true"
click at [368, 340] on button "Next" at bounding box center [379, 333] width 154 height 38
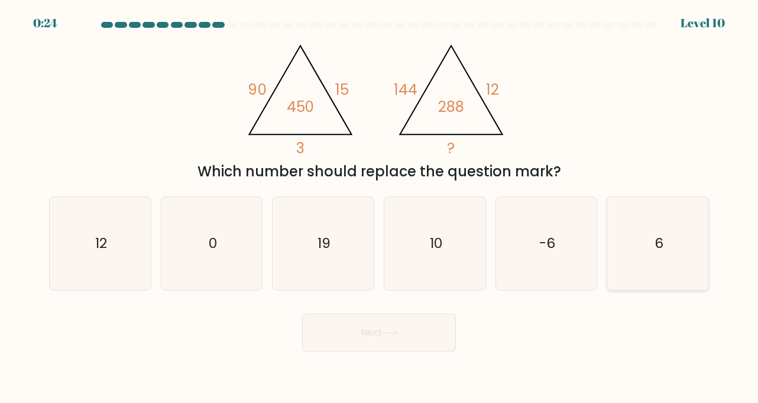
click at [645, 264] on icon "6" at bounding box center [658, 243] width 93 height 93
click at [380, 208] on input "f. 6" at bounding box center [379, 205] width 1 height 6
radio input "true"
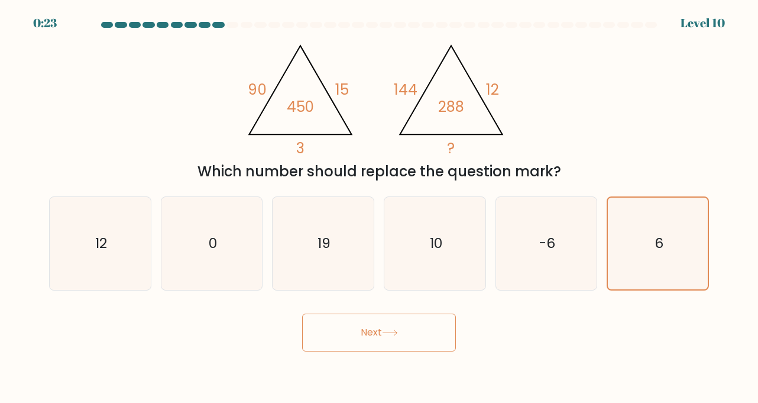
click at [361, 328] on button "Next" at bounding box center [379, 333] width 154 height 38
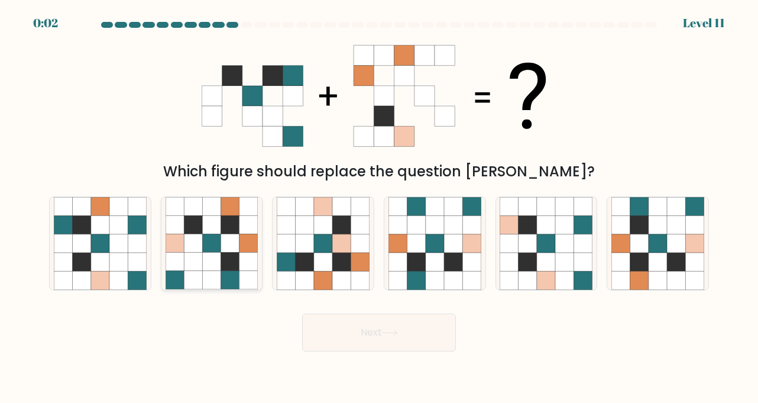
click at [235, 276] on icon at bounding box center [230, 281] width 18 height 18
click at [379, 208] on input "b." at bounding box center [379, 205] width 1 height 6
radio input "true"
click at [366, 325] on button "Next" at bounding box center [379, 333] width 154 height 38
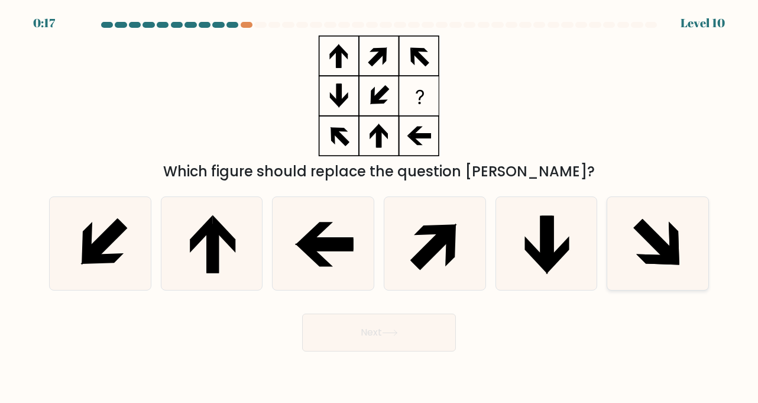
click at [644, 274] on icon at bounding box center [658, 243] width 93 height 93
click at [380, 208] on input "f." at bounding box center [379, 205] width 1 height 6
radio input "true"
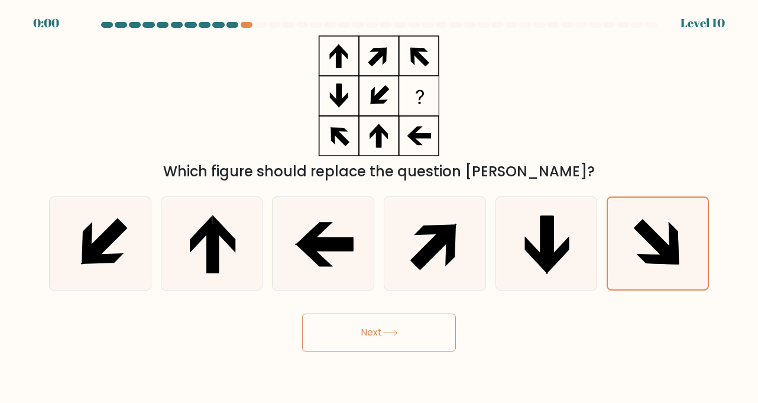
click at [393, 334] on icon at bounding box center [390, 332] width 16 height 7
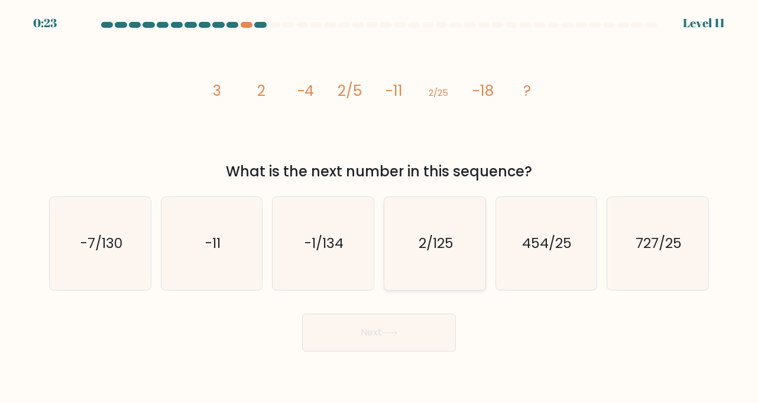
click at [431, 229] on icon "2/125" at bounding box center [435, 243] width 93 height 93
click at [380, 208] on input "d. 2/125" at bounding box center [379, 205] width 1 height 6
radio input "true"
click at [375, 334] on button "Next" at bounding box center [379, 333] width 154 height 38
click at [386, 332] on icon at bounding box center [390, 332] width 16 height 7
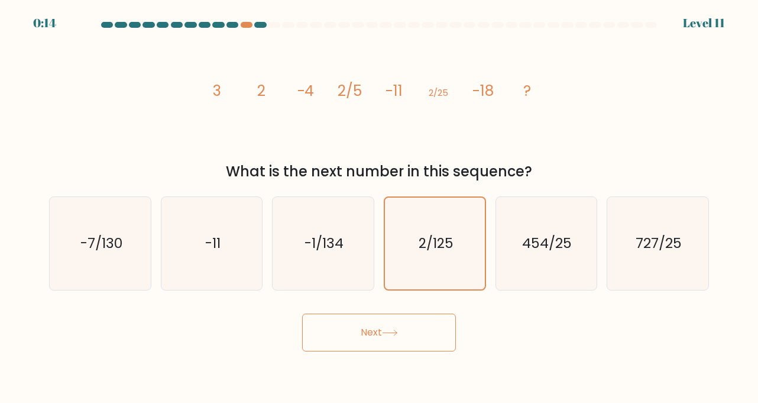
click at [397, 330] on icon at bounding box center [390, 332] width 16 height 7
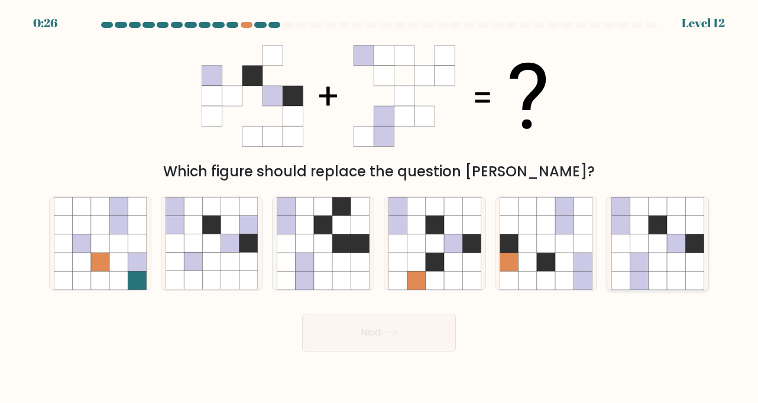
click at [637, 269] on icon at bounding box center [640, 262] width 18 height 18
click at [380, 208] on input "f." at bounding box center [379, 205] width 1 height 6
radio input "true"
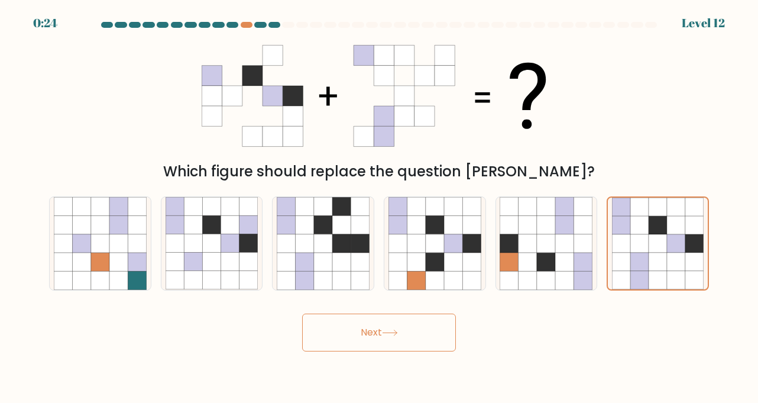
click at [373, 338] on button "Next" at bounding box center [379, 333] width 154 height 38
click at [395, 336] on icon at bounding box center [390, 332] width 16 height 7
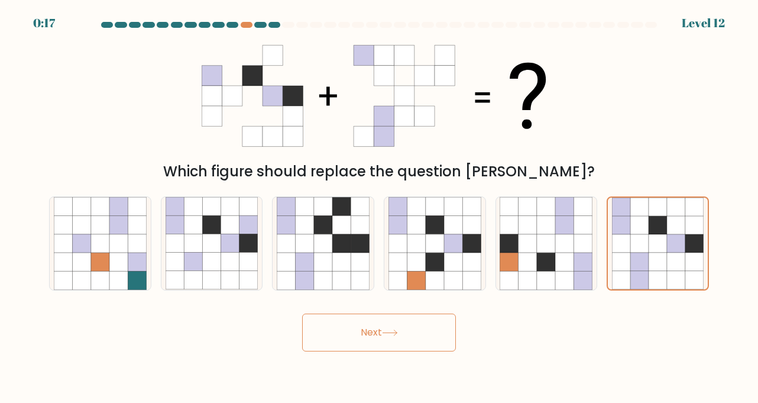
click at [395, 336] on icon at bounding box center [390, 332] width 16 height 7
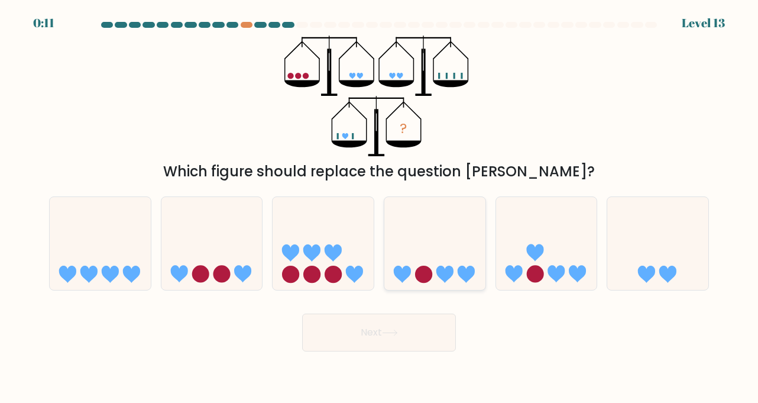
click at [444, 276] on icon at bounding box center [445, 274] width 17 height 17
click at [380, 208] on input "d." at bounding box center [379, 205] width 1 height 6
radio input "true"
click at [389, 327] on button "Next" at bounding box center [379, 333] width 154 height 38
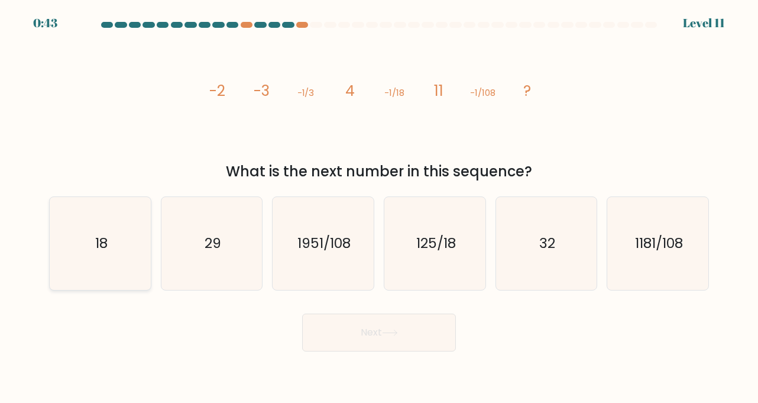
click at [136, 264] on icon "18" at bounding box center [100, 243] width 93 height 93
click at [379, 208] on input "a. 18" at bounding box center [379, 205] width 1 height 6
radio input "true"
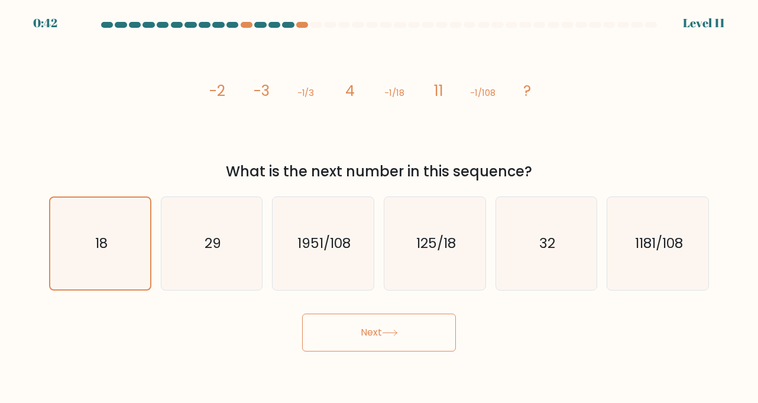
click at [345, 331] on button "Next" at bounding box center [379, 333] width 154 height 38
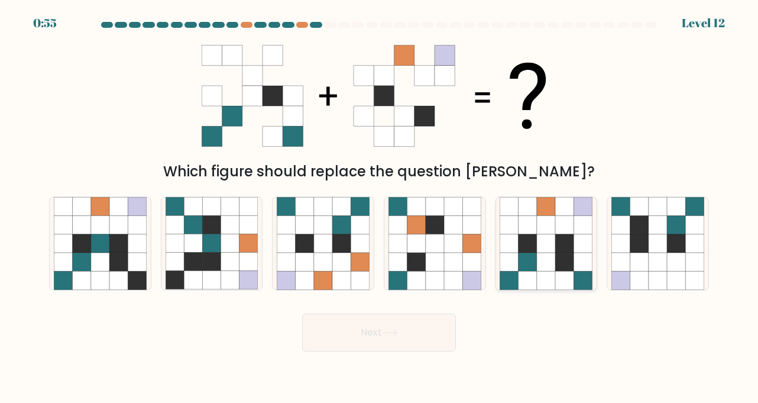
click at [544, 266] on icon at bounding box center [546, 262] width 18 height 18
click at [380, 208] on input "e." at bounding box center [379, 205] width 1 height 6
radio input "true"
click at [380, 329] on button "Next" at bounding box center [379, 333] width 154 height 38
click at [377, 337] on button "Next" at bounding box center [379, 333] width 154 height 38
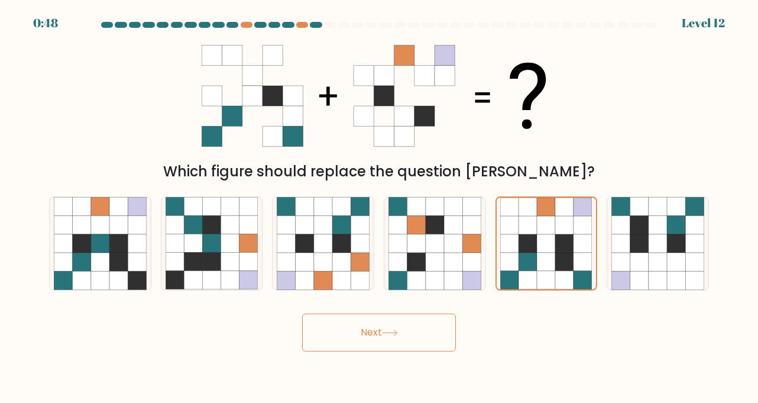
click at [377, 337] on button "Next" at bounding box center [379, 333] width 154 height 38
click at [378, 337] on button "Next" at bounding box center [379, 333] width 154 height 38
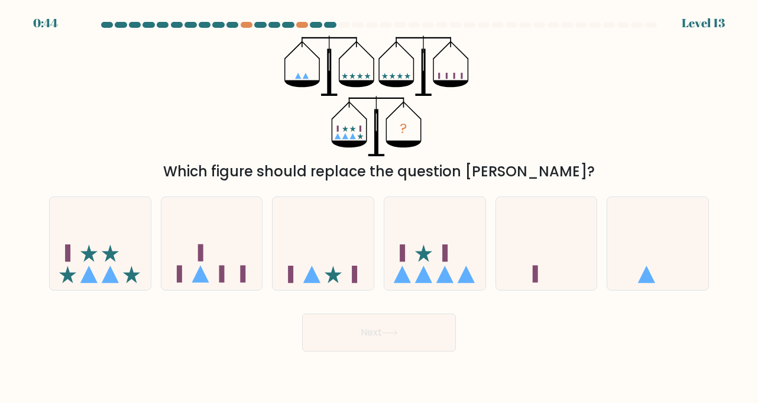
click at [379, 337] on button "Next" at bounding box center [379, 333] width 154 height 38
click at [234, 323] on div "Next" at bounding box center [379, 328] width 674 height 47
click at [552, 257] on icon at bounding box center [546, 243] width 101 height 83
click at [380, 208] on input "e." at bounding box center [379, 205] width 1 height 6
radio input "true"
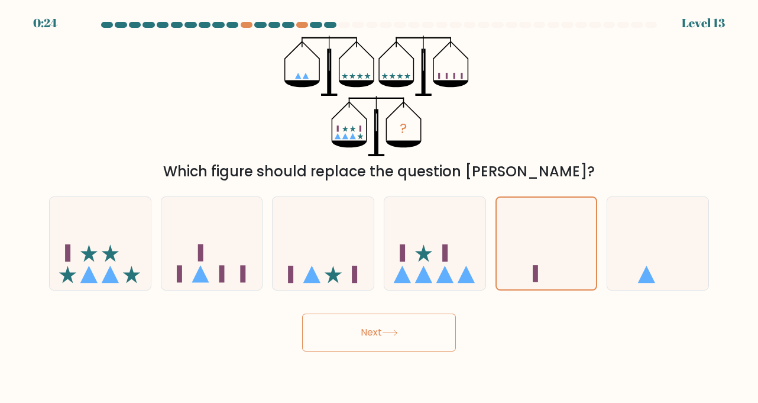
click at [376, 331] on button "Next" at bounding box center [379, 333] width 154 height 38
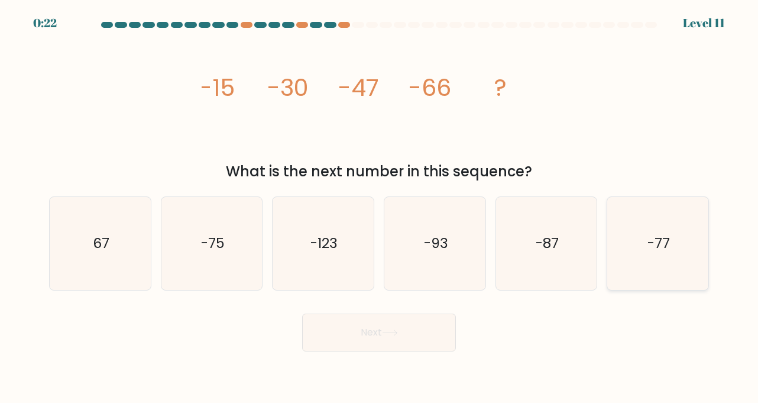
click at [631, 277] on icon "-77" at bounding box center [658, 243] width 93 height 93
click at [380, 208] on input "f. -77" at bounding box center [379, 205] width 1 height 6
radio input "true"
click at [408, 338] on button "Next" at bounding box center [379, 333] width 154 height 38
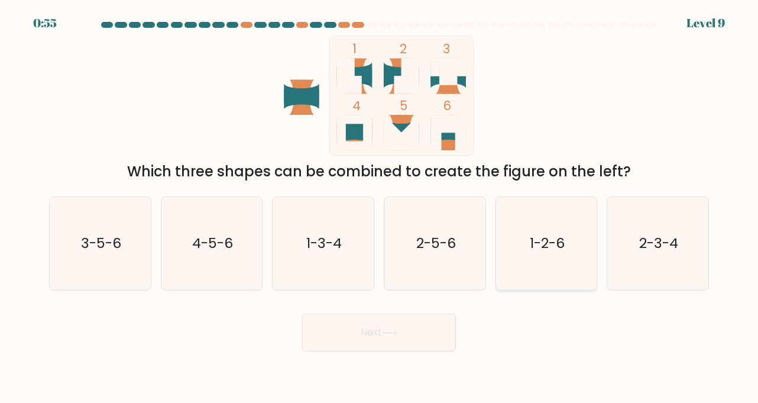
click at [542, 238] on text "1-2-6" at bounding box center [547, 244] width 35 height 20
click at [380, 208] on input "e. 1-2-6" at bounding box center [379, 205] width 1 height 6
radio input "true"
click at [388, 328] on button "Next" at bounding box center [379, 333] width 154 height 38
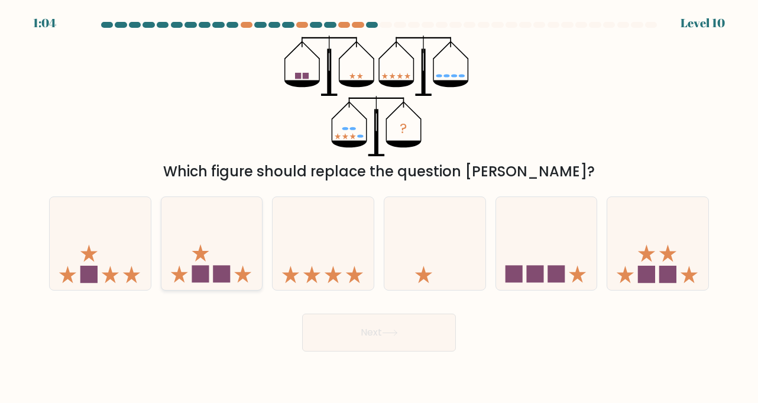
click at [218, 276] on rect at bounding box center [221, 274] width 17 height 17
click at [379, 208] on input "b." at bounding box center [379, 205] width 1 height 6
radio input "true"
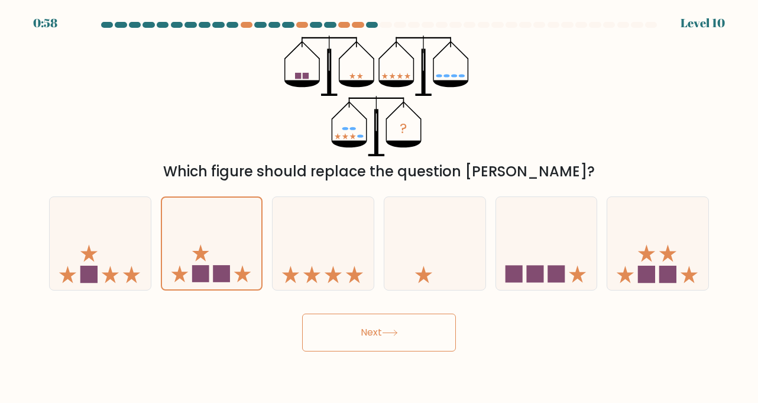
click at [361, 343] on button "Next" at bounding box center [379, 333] width 154 height 38
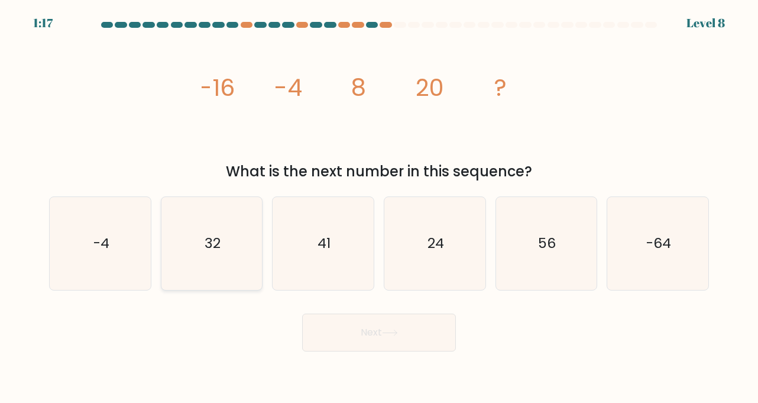
click at [221, 261] on icon "32" at bounding box center [212, 243] width 93 height 93
click at [379, 208] on input "b. 32" at bounding box center [379, 205] width 1 height 6
radio input "true"
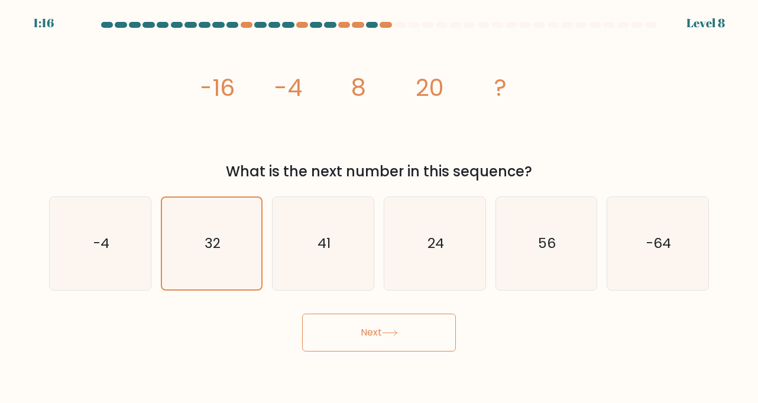
click at [357, 345] on button "Next" at bounding box center [379, 333] width 154 height 38
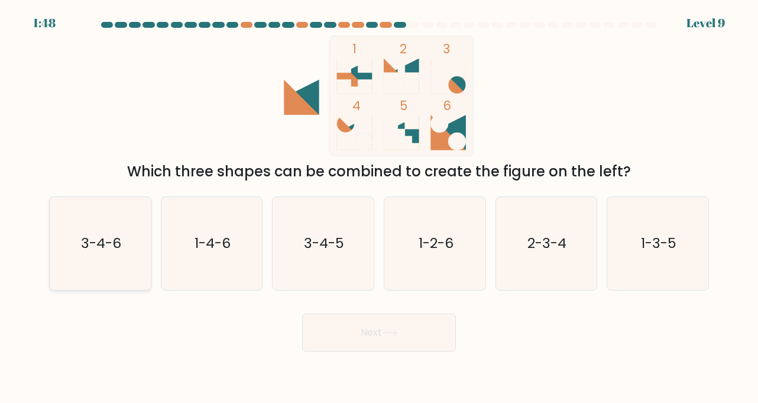
click at [126, 247] on icon "3-4-6" at bounding box center [100, 243] width 93 height 93
click at [379, 208] on input "a. 3-4-6" at bounding box center [379, 205] width 1 height 6
radio input "true"
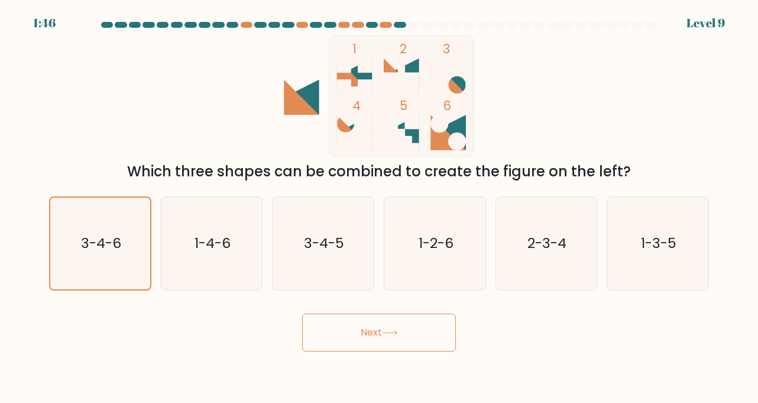
click at [406, 331] on button "Next" at bounding box center [379, 333] width 154 height 38
click at [384, 342] on button "Next" at bounding box center [379, 333] width 154 height 38
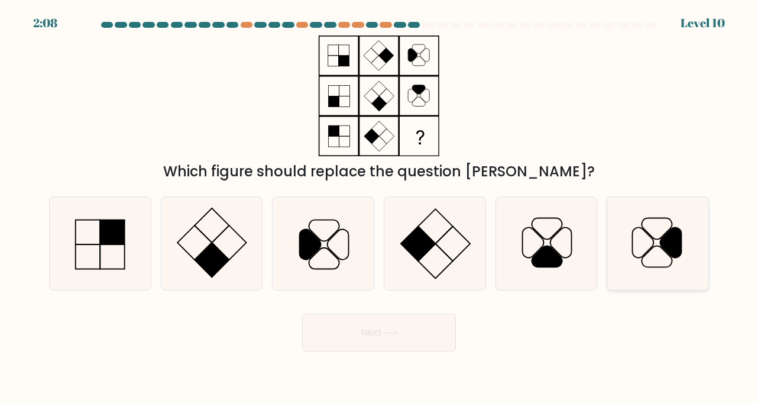
click at [620, 245] on icon at bounding box center [658, 243] width 93 height 93
click at [380, 208] on input "f." at bounding box center [379, 205] width 1 height 6
radio input "true"
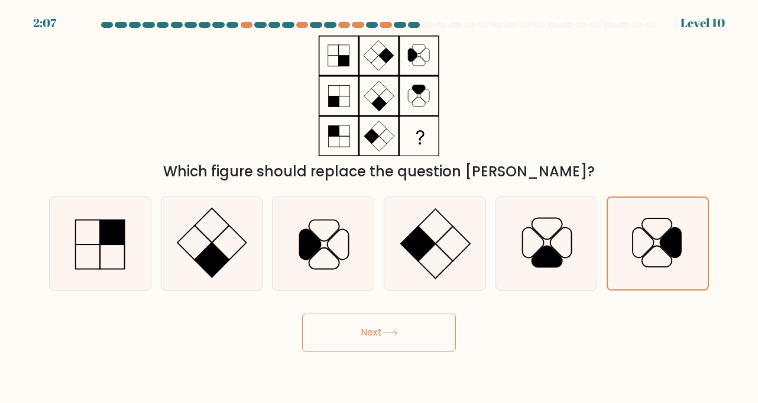
click at [389, 330] on icon at bounding box center [390, 332] width 16 height 7
click at [389, 331] on icon at bounding box center [390, 332] width 16 height 7
click at [389, 332] on icon at bounding box center [390, 332] width 16 height 7
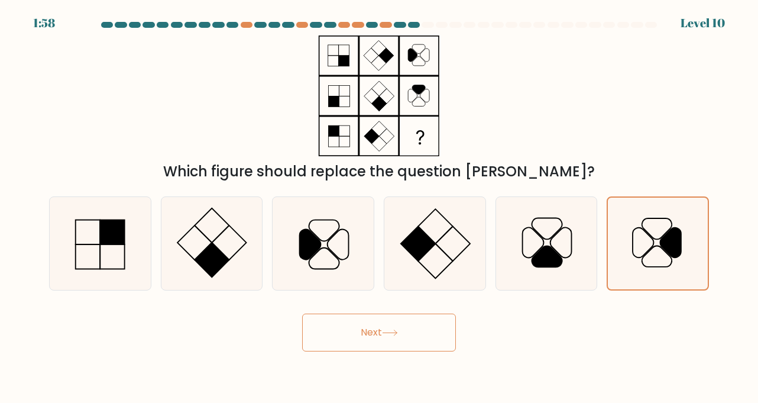
click at [390, 332] on icon at bounding box center [390, 332] width 16 height 7
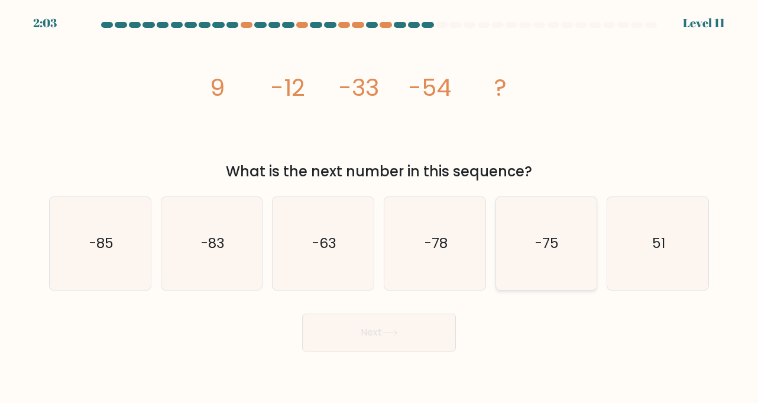
click at [547, 264] on icon "-75" at bounding box center [546, 243] width 93 height 93
click at [380, 208] on input "e. -75" at bounding box center [379, 205] width 1 height 6
radio input "true"
click at [401, 331] on button "Next" at bounding box center [379, 333] width 154 height 38
click at [376, 334] on button "Next" at bounding box center [379, 333] width 154 height 38
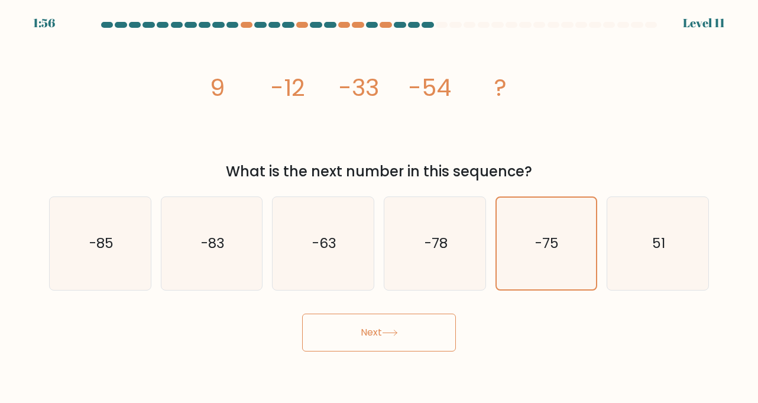
click at [376, 334] on button "Next" at bounding box center [379, 333] width 154 height 38
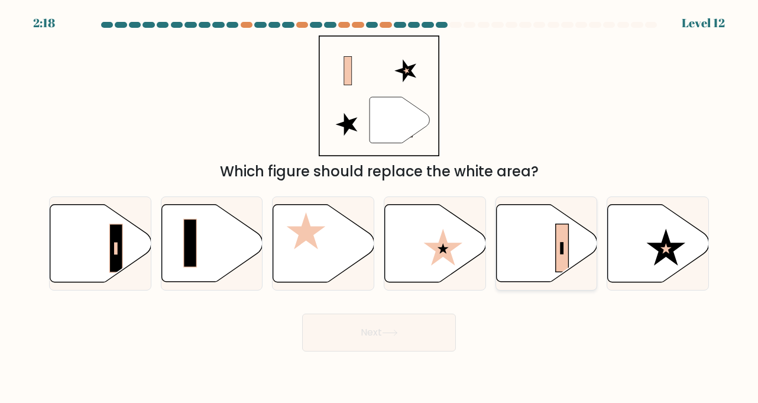
click at [564, 259] on rect at bounding box center [562, 248] width 13 height 48
click at [380, 208] on input "e." at bounding box center [379, 205] width 1 height 6
radio input "true"
click at [429, 327] on button "Next" at bounding box center [379, 333] width 154 height 38
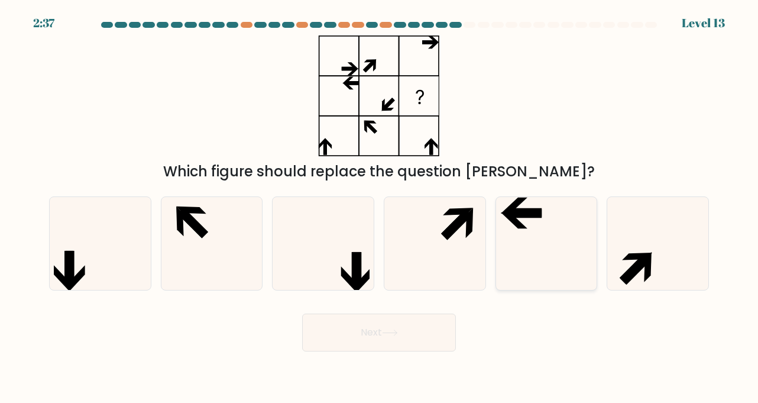
click at [538, 234] on icon at bounding box center [546, 243] width 93 height 93
click at [380, 208] on input "e." at bounding box center [379, 205] width 1 height 6
radio input "true"
click at [404, 335] on button "Next" at bounding box center [379, 333] width 154 height 38
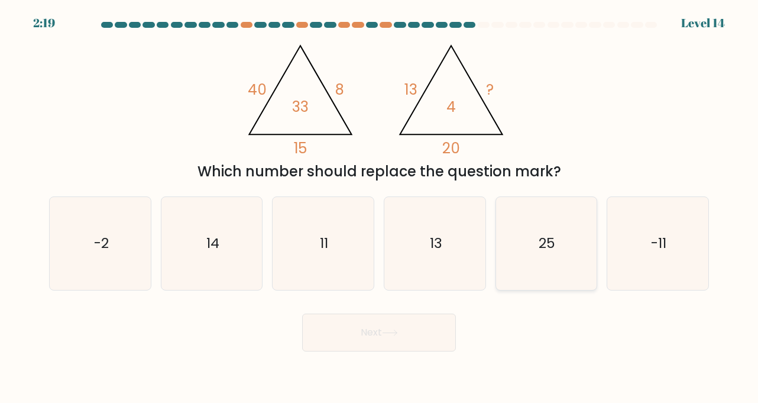
click at [546, 244] on text "25" at bounding box center [547, 244] width 17 height 20
click at [380, 208] on input "e. 25" at bounding box center [379, 205] width 1 height 6
radio input "true"
click at [366, 332] on button "Next" at bounding box center [379, 333] width 154 height 38
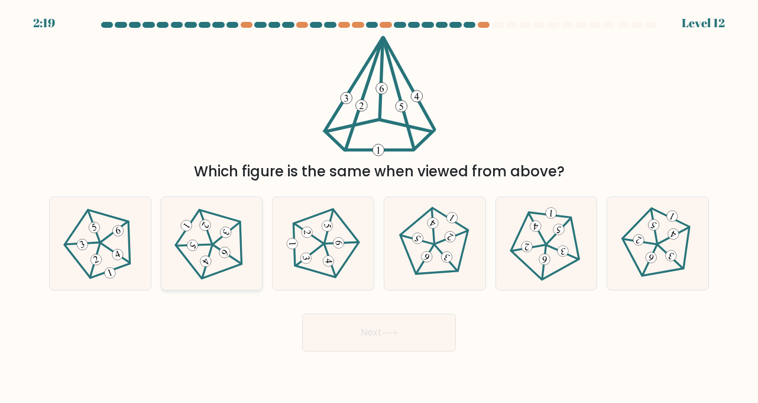
click at [212, 259] on icon at bounding box center [212, 243] width 75 height 75
click at [379, 208] on input "b." at bounding box center [379, 205] width 1 height 6
radio input "true"
click at [352, 343] on button "Next" at bounding box center [379, 333] width 154 height 38
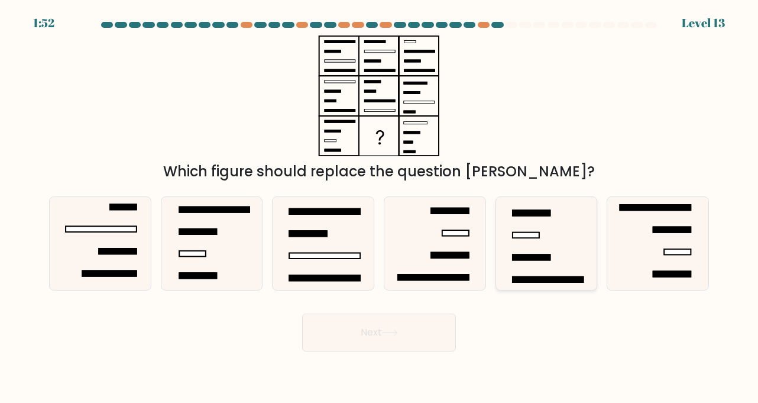
click at [526, 254] on rect at bounding box center [532, 256] width 38 height 5
click at [380, 208] on input "e." at bounding box center [379, 205] width 1 height 6
radio input "true"
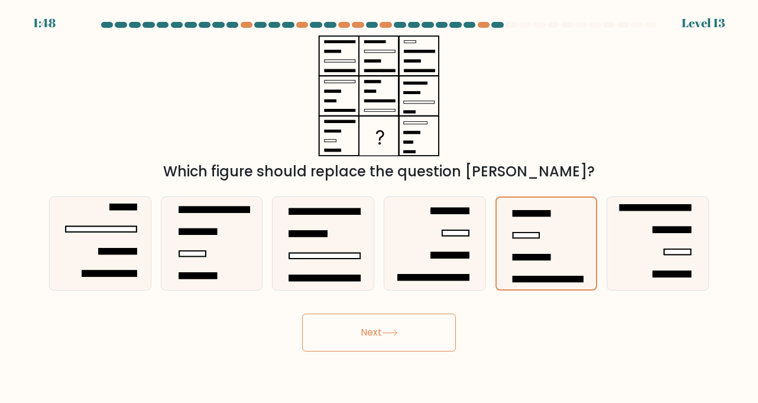
click at [419, 328] on button "Next" at bounding box center [379, 333] width 154 height 38
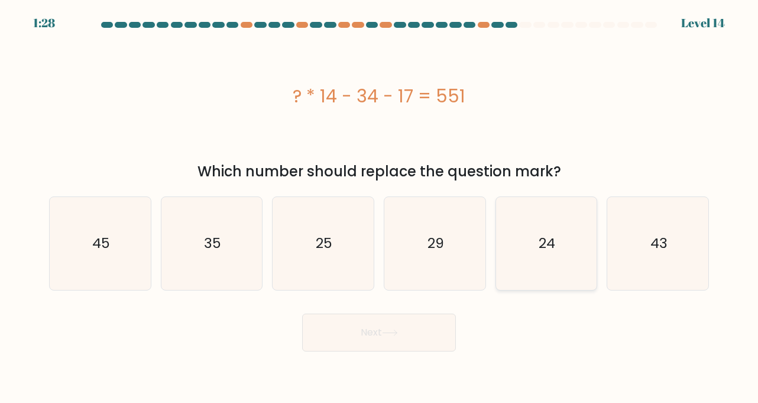
click at [499, 258] on div "24" at bounding box center [547, 243] width 102 height 94
click at [380, 208] on input "e. 24" at bounding box center [379, 205] width 1 height 6
radio input "true"
click at [401, 338] on button "Next" at bounding box center [379, 333] width 154 height 38
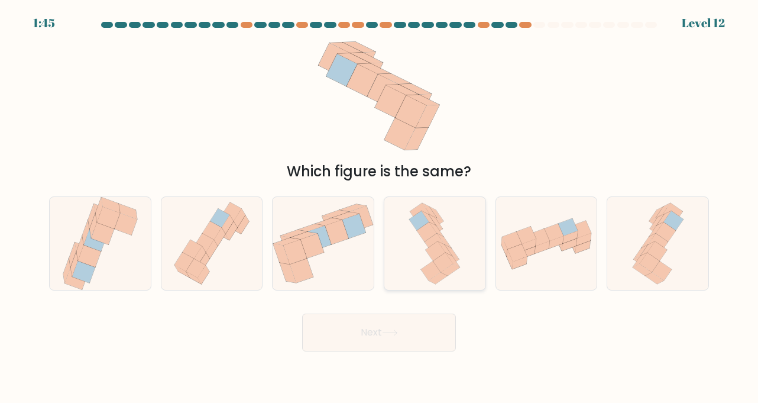
click at [429, 245] on icon at bounding box center [435, 244] width 20 height 20
click at [380, 208] on input "d." at bounding box center [379, 205] width 1 height 6
radio input "true"
click at [406, 333] on button "Next" at bounding box center [379, 333] width 154 height 38
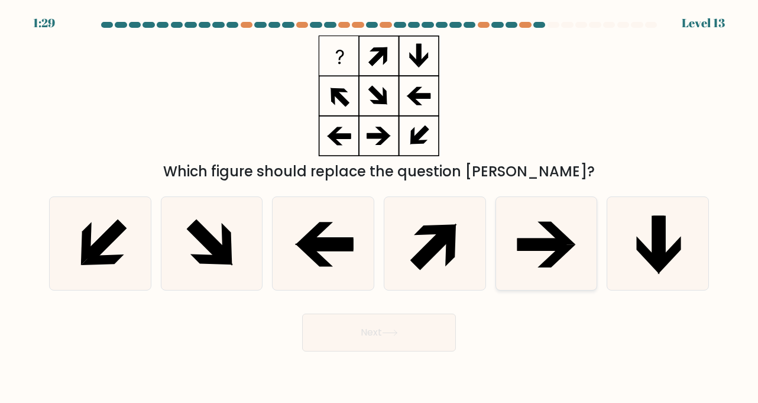
click at [517, 236] on icon at bounding box center [546, 243] width 93 height 93
click at [380, 208] on input "e." at bounding box center [379, 205] width 1 height 6
radio input "true"
click at [363, 341] on button "Next" at bounding box center [379, 333] width 154 height 38
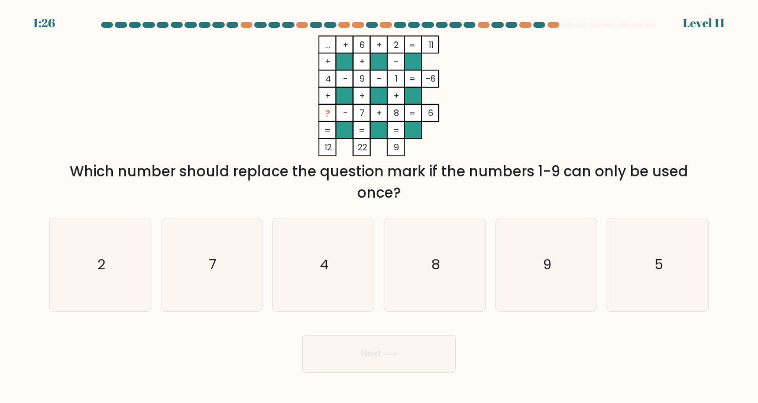
click at [363, 341] on button "Next" at bounding box center [379, 354] width 154 height 38
click at [398, 324] on form at bounding box center [379, 197] width 758 height 351
click at [97, 276] on icon "2" at bounding box center [100, 264] width 93 height 93
click at [379, 208] on input "a. 2" at bounding box center [379, 205] width 1 height 6
radio input "true"
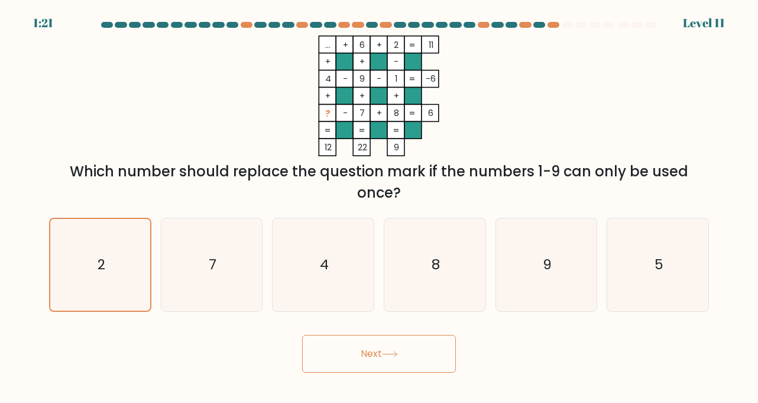
click at [382, 358] on button "Next" at bounding box center [379, 354] width 154 height 38
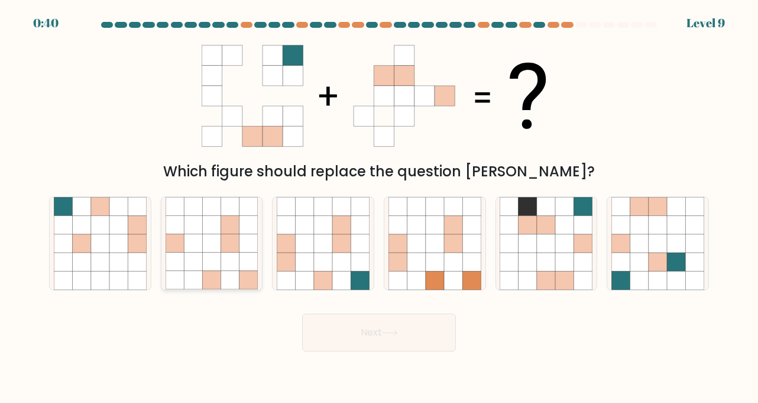
click at [192, 280] on icon at bounding box center [193, 281] width 18 height 18
click at [379, 208] on input "b." at bounding box center [379, 205] width 1 height 6
radio input "true"
click at [358, 334] on button "Next" at bounding box center [379, 333] width 154 height 38
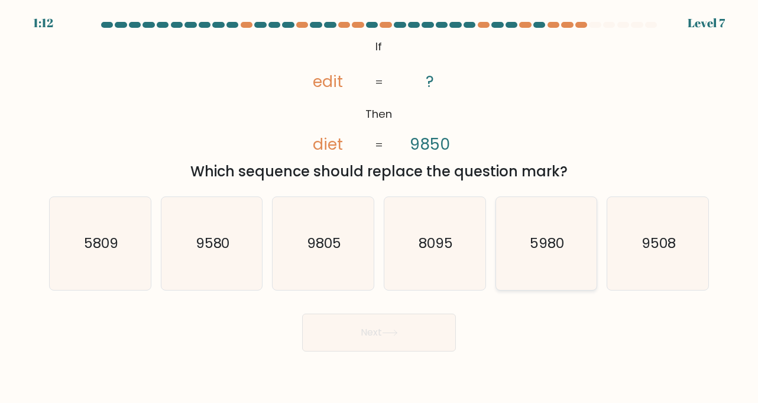
click at [572, 270] on icon "5980" at bounding box center [546, 243] width 93 height 93
click at [380, 208] on input "e. 5980" at bounding box center [379, 205] width 1 height 6
radio input "true"
click at [434, 326] on button "Next" at bounding box center [379, 333] width 154 height 38
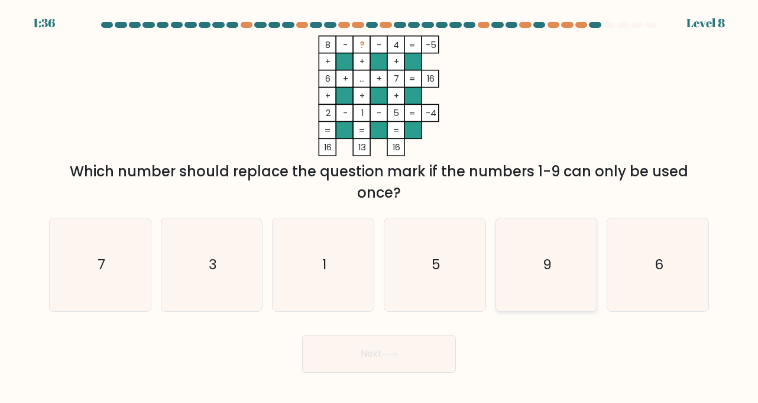
click at [522, 277] on icon "9" at bounding box center [546, 264] width 93 height 93
click at [380, 208] on input "e. 9" at bounding box center [379, 205] width 1 height 6
radio input "true"
click at [387, 357] on icon at bounding box center [390, 354] width 16 height 7
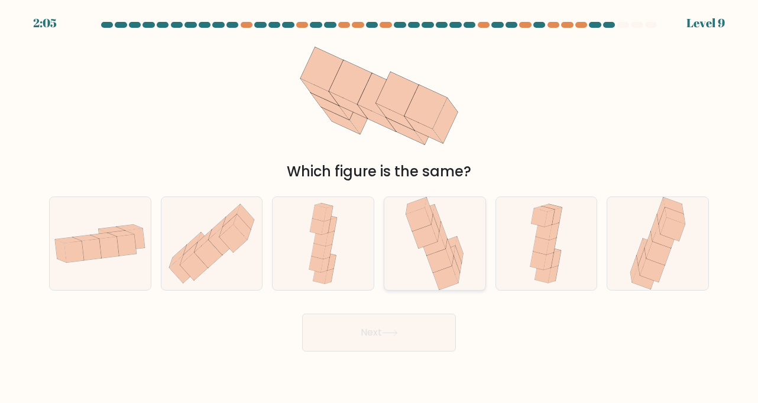
click at [429, 263] on icon at bounding box center [439, 261] width 25 height 24
click at [380, 208] on input "d." at bounding box center [379, 205] width 1 height 6
radio input "true"
click at [391, 335] on icon at bounding box center [390, 332] width 16 height 7
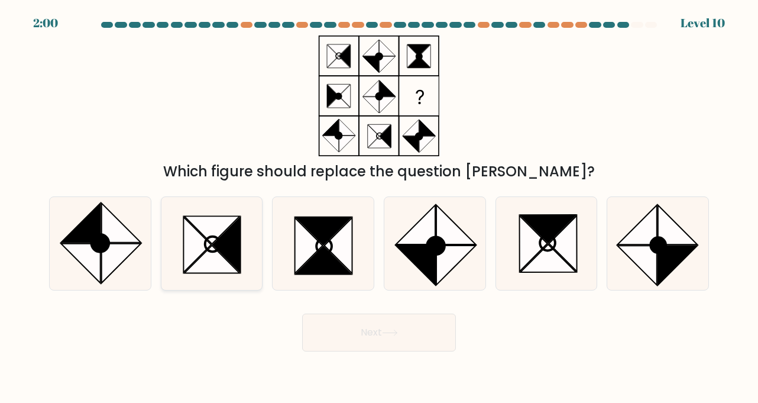
click at [206, 245] on icon at bounding box center [197, 245] width 28 height 56
click at [379, 208] on input "b." at bounding box center [379, 205] width 1 height 6
radio input "true"
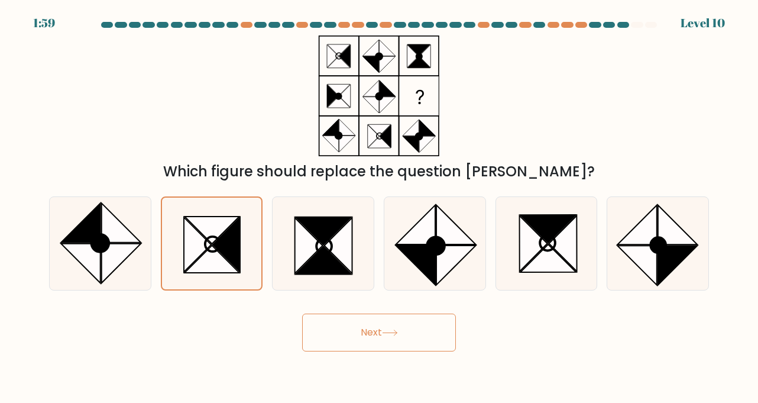
click at [395, 342] on button "Next" at bounding box center [379, 333] width 154 height 38
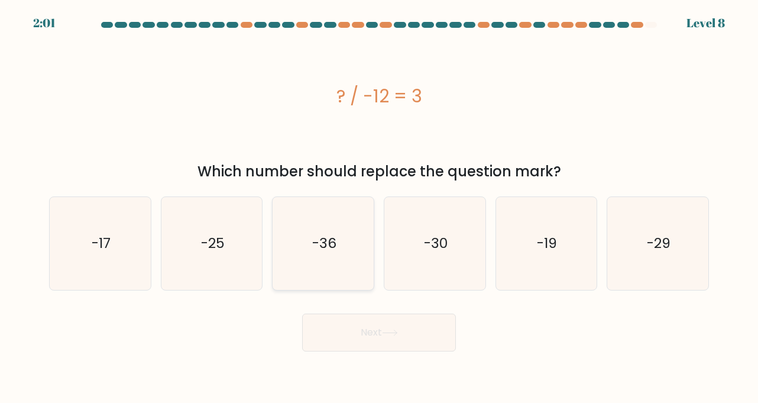
click at [321, 264] on icon "-36" at bounding box center [323, 243] width 93 height 93
click at [379, 208] on input "c. -36" at bounding box center [379, 205] width 1 height 6
radio input "true"
click at [371, 331] on button "Next" at bounding box center [379, 333] width 154 height 38
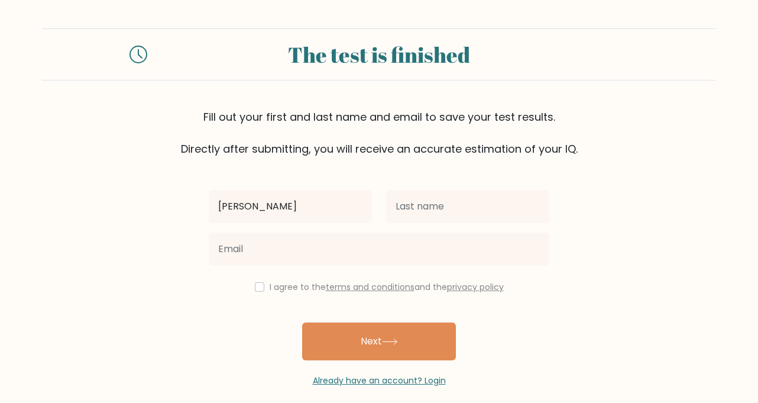
type input "[PERSON_NAME]"
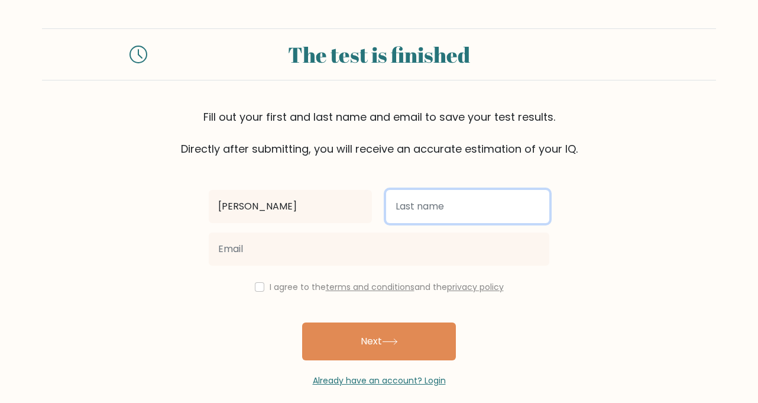
click at [437, 215] on input "text" at bounding box center [467, 206] width 163 height 33
type input "Glowinski"
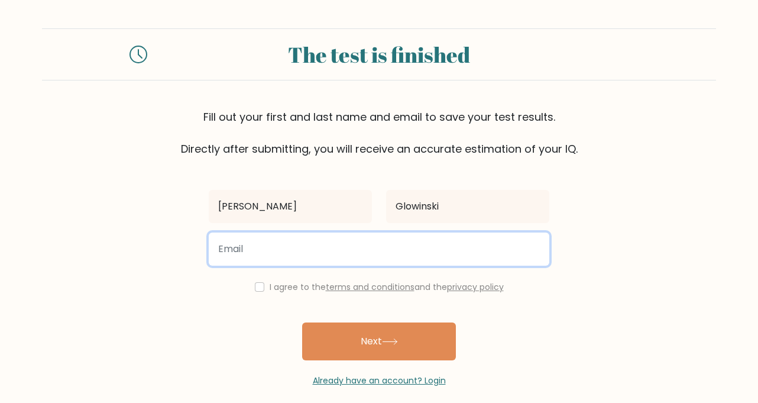
click at [347, 245] on input "email" at bounding box center [379, 248] width 341 height 33
type input "G"
type input "[EMAIL_ADDRESS][DOMAIN_NAME]"
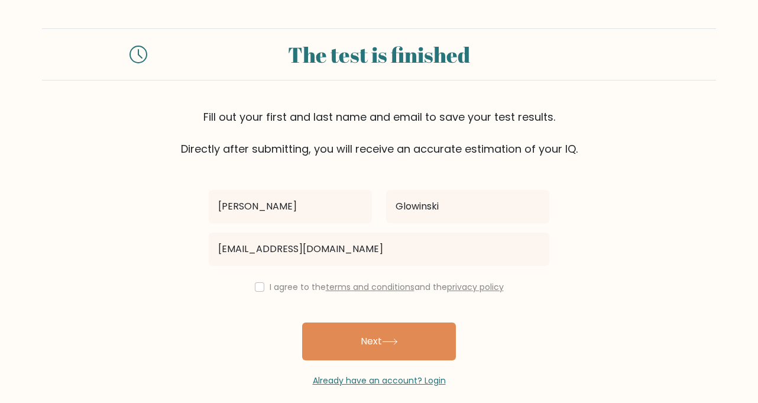
click at [238, 347] on div "[PERSON_NAME] [EMAIL_ADDRESS][DOMAIN_NAME] I agree to the terms and conditions …" at bounding box center [379, 272] width 355 height 230
click at [257, 290] on input "checkbox" at bounding box center [259, 286] width 9 height 9
checkbox input "true"
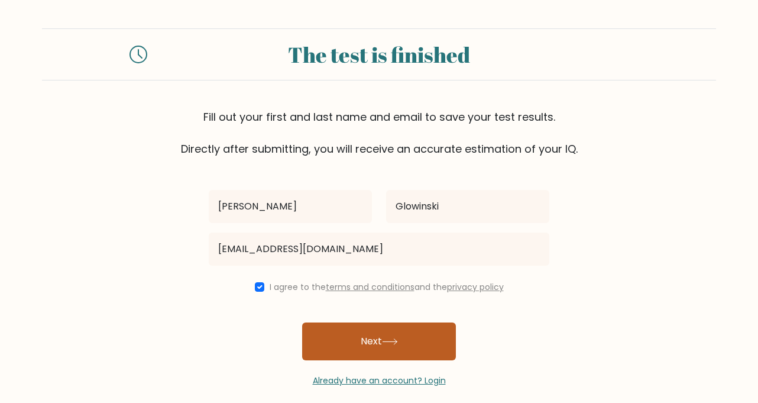
click at [341, 350] on button "Next" at bounding box center [379, 341] width 154 height 38
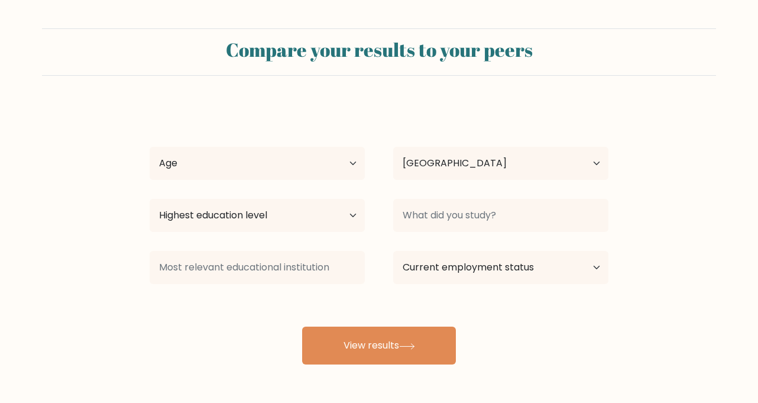
select select "US"
click at [334, 165] on select "Age Under [DEMOGRAPHIC_DATA] [DEMOGRAPHIC_DATA] [DEMOGRAPHIC_DATA] [DEMOGRAPHIC…" at bounding box center [257, 163] width 215 height 33
select select "35_44"
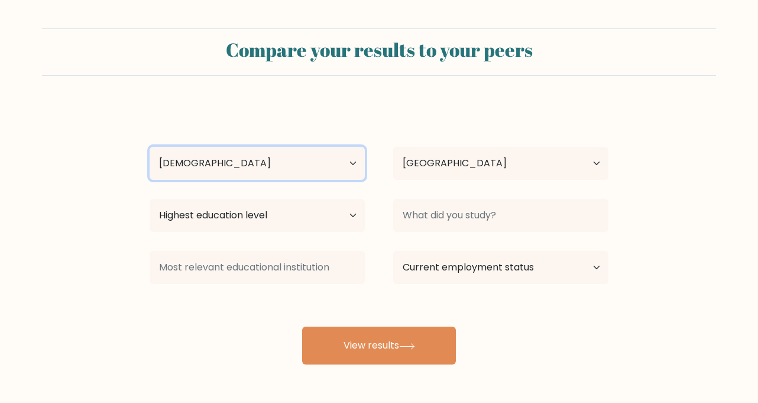
click at [150, 147] on select "Age Under [DEMOGRAPHIC_DATA] [DEMOGRAPHIC_DATA] [DEMOGRAPHIC_DATA] [DEMOGRAPHIC…" at bounding box center [257, 163] width 215 height 33
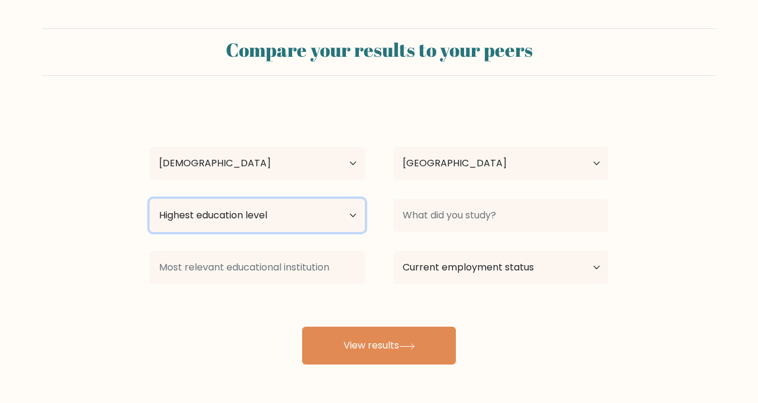
click at [299, 214] on select "Highest education level No schooling Primary Lower Secondary Upper Secondary Oc…" at bounding box center [257, 215] width 215 height 33
click at [305, 226] on select "Highest education level No schooling Primary Lower Secondary Upper Secondary Oc…" at bounding box center [257, 215] width 215 height 33
select select "upper_secondary"
click at [150, 199] on select "Highest education level No schooling Primary Lower Secondary Upper Secondary Oc…" at bounding box center [257, 215] width 215 height 33
click at [245, 222] on select "Highest education level No schooling Primary Lower Secondary Upper Secondary Oc…" at bounding box center [257, 215] width 215 height 33
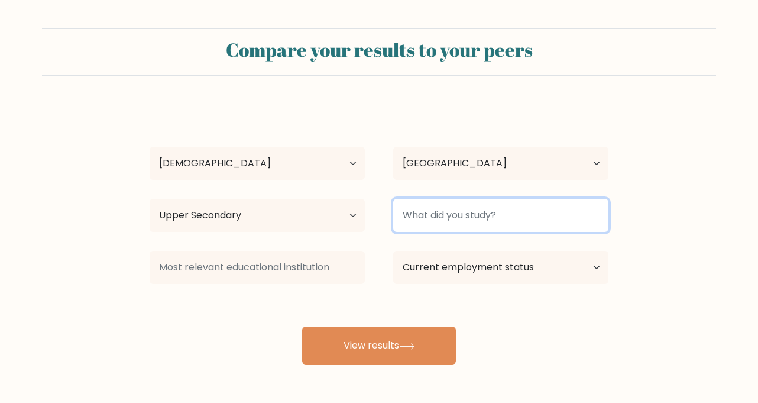
click at [431, 221] on input at bounding box center [500, 215] width 215 height 33
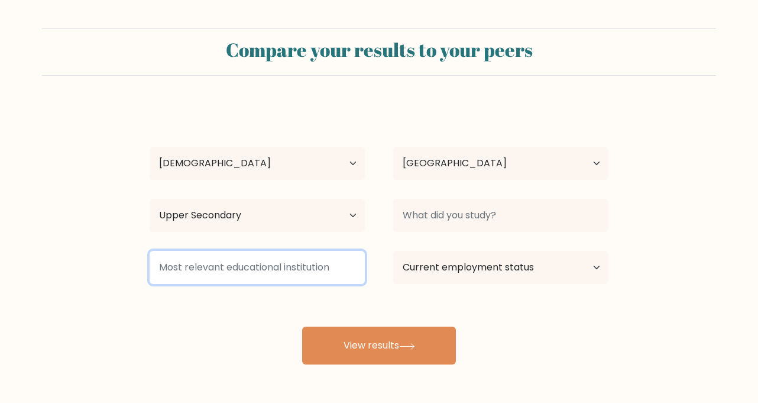
click at [322, 271] on input at bounding box center [257, 267] width 215 height 33
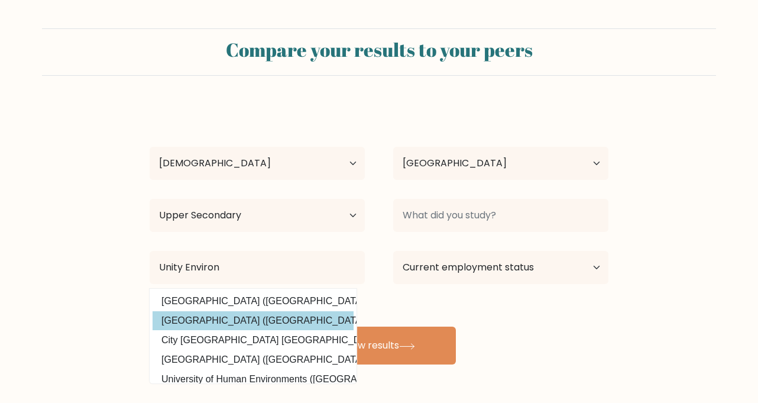
click at [253, 322] on div "[PERSON_NAME] Age Under [DEMOGRAPHIC_DATA] [DEMOGRAPHIC_DATA] [DEMOGRAPHIC_DATA…" at bounding box center [379, 234] width 473 height 260
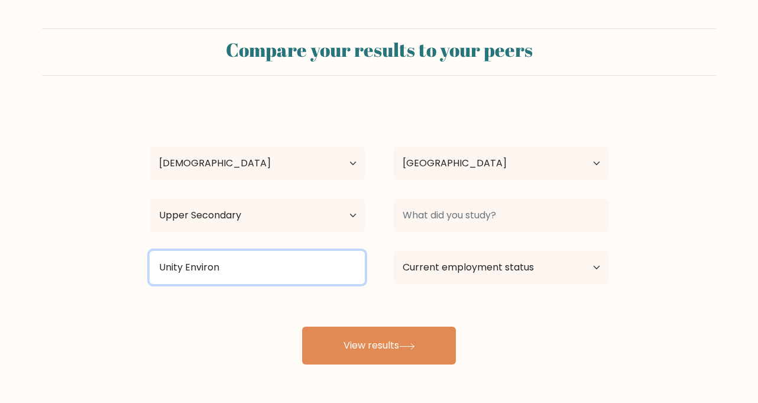
click at [257, 270] on input "Unity Environ" at bounding box center [257, 267] width 215 height 33
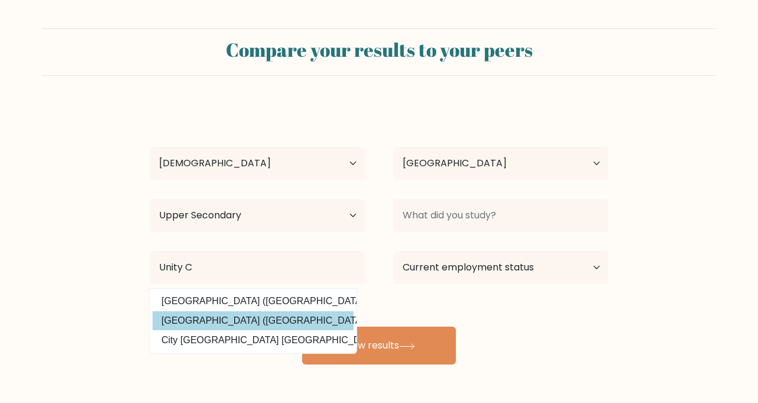
click at [206, 321] on div "[PERSON_NAME] Age Under [DEMOGRAPHIC_DATA] [DEMOGRAPHIC_DATA] [DEMOGRAPHIC_DATA…" at bounding box center [379, 234] width 473 height 260
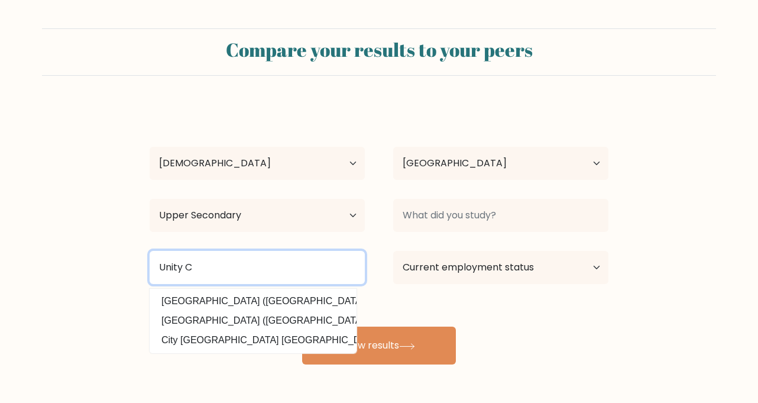
click at [205, 264] on input "Unity C" at bounding box center [257, 267] width 215 height 33
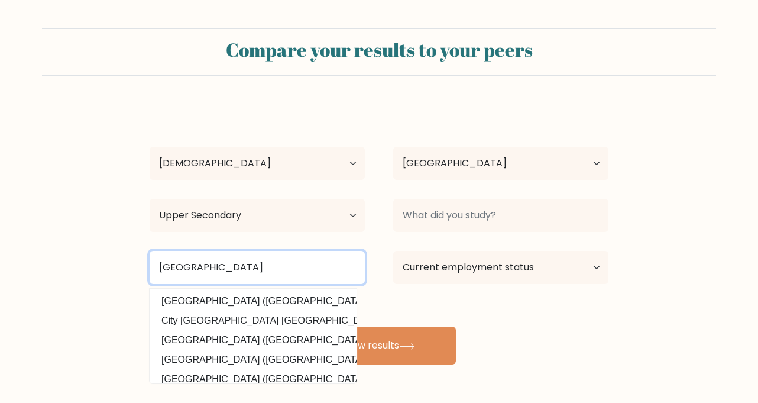
type input "[GEOGRAPHIC_DATA]"
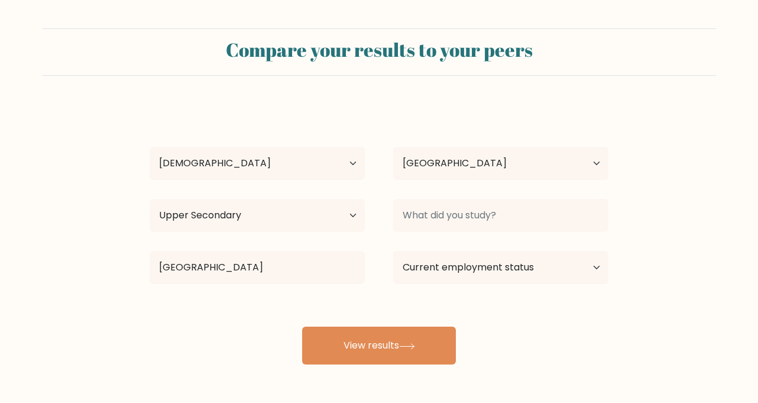
click at [85, 289] on form "Compare your results to your peers [PERSON_NAME] Age Under [DEMOGRAPHIC_DATA] […" at bounding box center [379, 196] width 758 height 336
click at [432, 273] on select "Current employment status Employed Student Retired Other / prefer not to answer" at bounding box center [500, 267] width 215 height 33
select select "student"
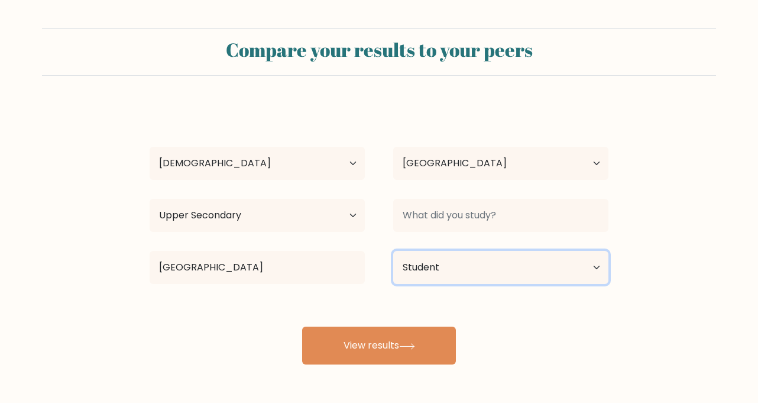
click at [393, 251] on select "Current employment status Employed Student Retired Other / prefer not to answer" at bounding box center [500, 267] width 215 height 33
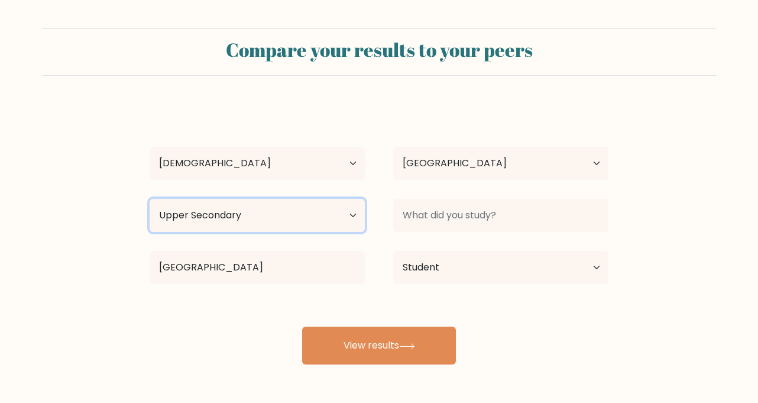
click at [336, 209] on select "Highest education level No schooling Primary Lower Secondary Upper Secondary Oc…" at bounding box center [257, 215] width 215 height 33
click at [277, 218] on select "Highest education level No schooling Primary Lower Secondary Upper Secondary Oc…" at bounding box center [257, 215] width 215 height 33
click at [150, 199] on select "Highest education level No schooling Primary Lower Secondary Upper Secondary Oc…" at bounding box center [257, 215] width 215 height 33
click at [130, 269] on form "Compare your results to your peers [PERSON_NAME] Age Under [DEMOGRAPHIC_DATA] […" at bounding box center [379, 196] width 758 height 336
click at [199, 231] on select "Highest education level No schooling Primary Lower Secondary Upper Secondary Oc…" at bounding box center [257, 215] width 215 height 33
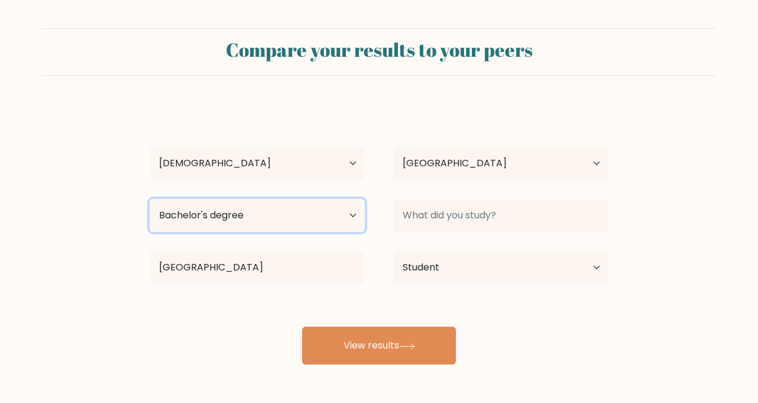
click at [150, 199] on select "Highest education level No schooling Primary Lower Secondary Upper Secondary Oc…" at bounding box center [257, 215] width 215 height 33
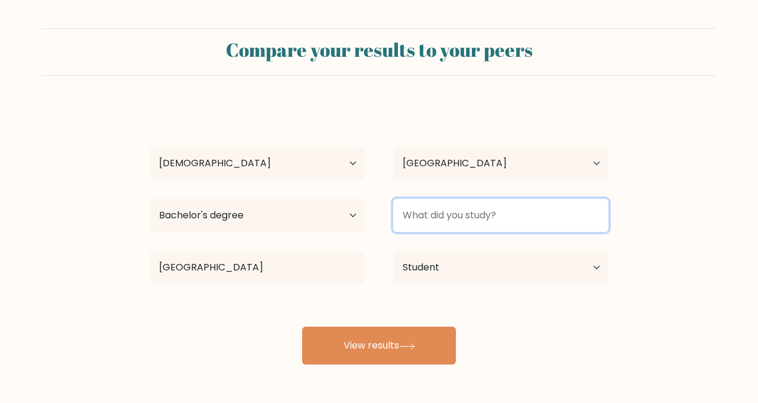
click at [445, 219] on input at bounding box center [500, 215] width 215 height 33
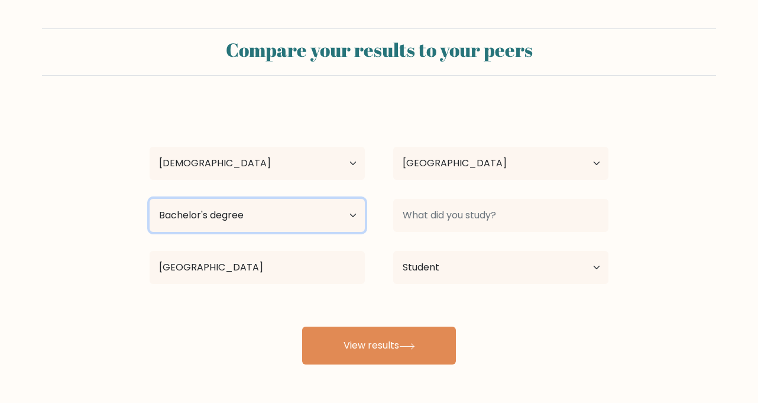
click at [328, 212] on select "Highest education level No schooling Primary Lower Secondary Upper Secondary Oc…" at bounding box center [257, 215] width 215 height 33
select select "upper_secondary"
click at [150, 199] on select "Highest education level No schooling Primary Lower Secondary Upper Secondary Oc…" at bounding box center [257, 215] width 215 height 33
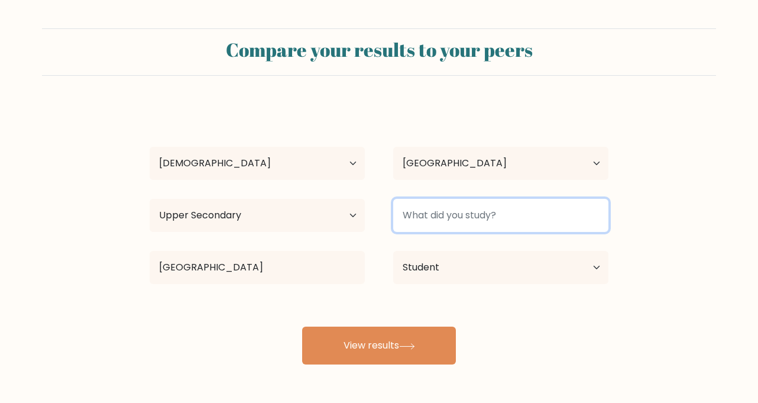
click at [437, 225] on input at bounding box center [500, 215] width 215 height 33
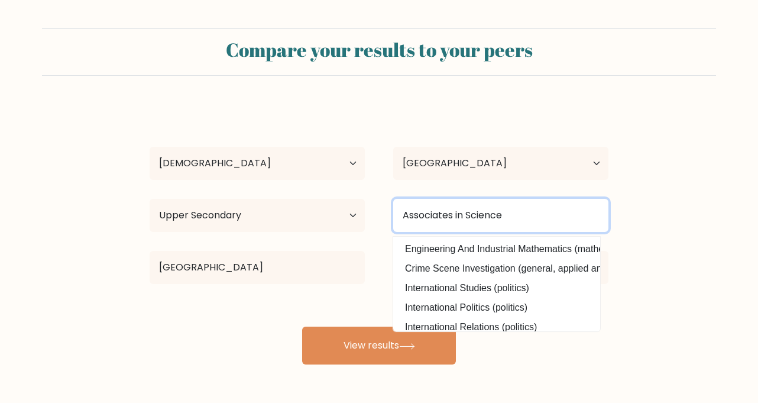
type input "Associates in Science"
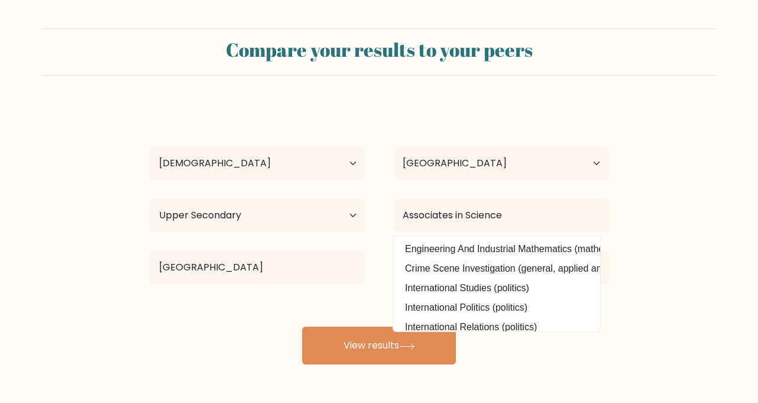
click at [356, 285] on div "[GEOGRAPHIC_DATA] ([GEOGRAPHIC_DATA]) City [GEOGRAPHIC_DATA] ([GEOGRAPHIC_DATA]…" at bounding box center [257, 267] width 244 height 43
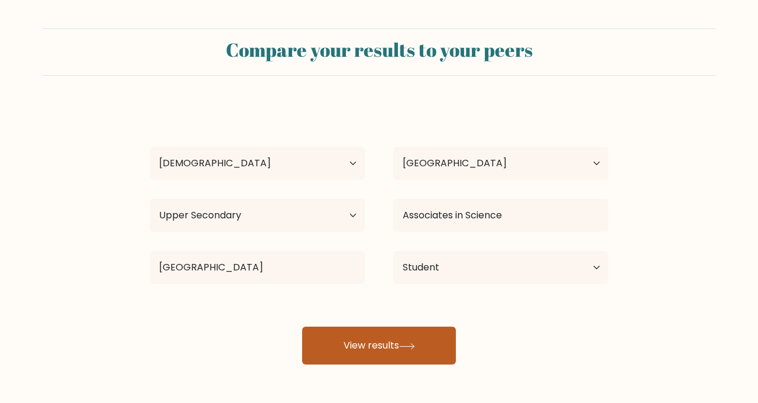
click at [382, 348] on button "View results" at bounding box center [379, 346] width 154 height 38
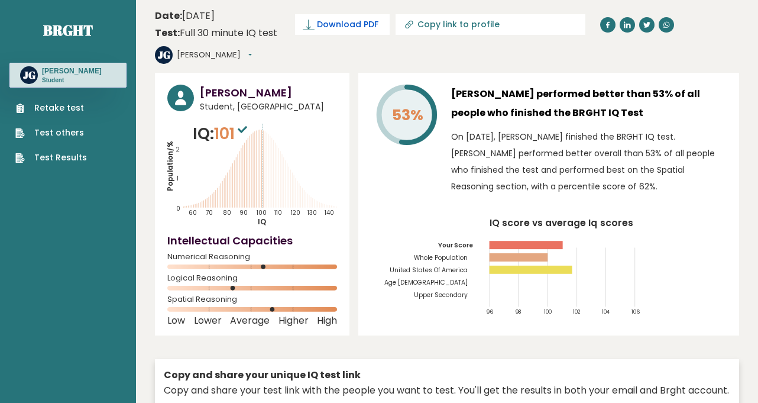
click at [360, 29] on span "Download PDF" at bounding box center [348, 24] width 62 height 12
